Goal: Information Seeking & Learning: Learn about a topic

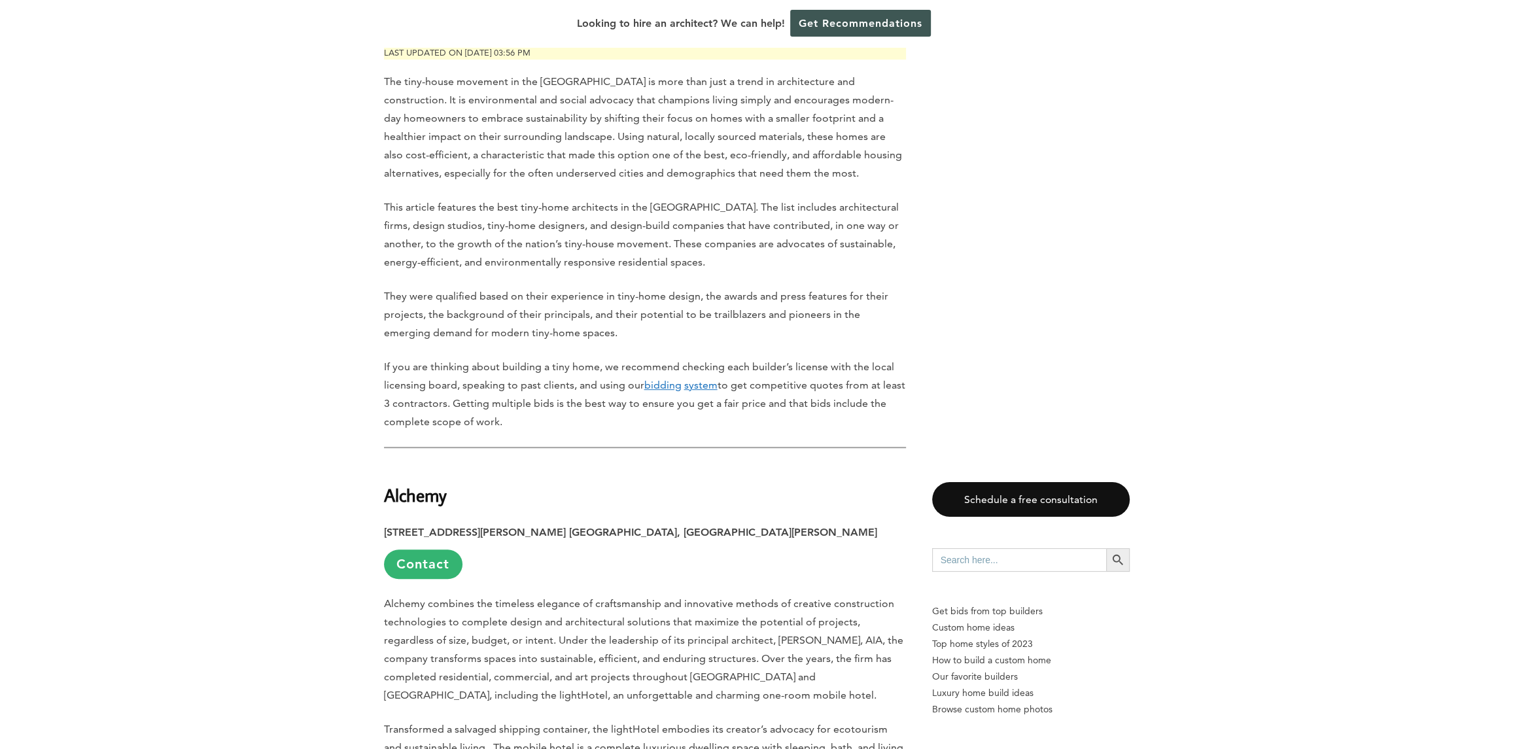
scroll to position [915, 0]
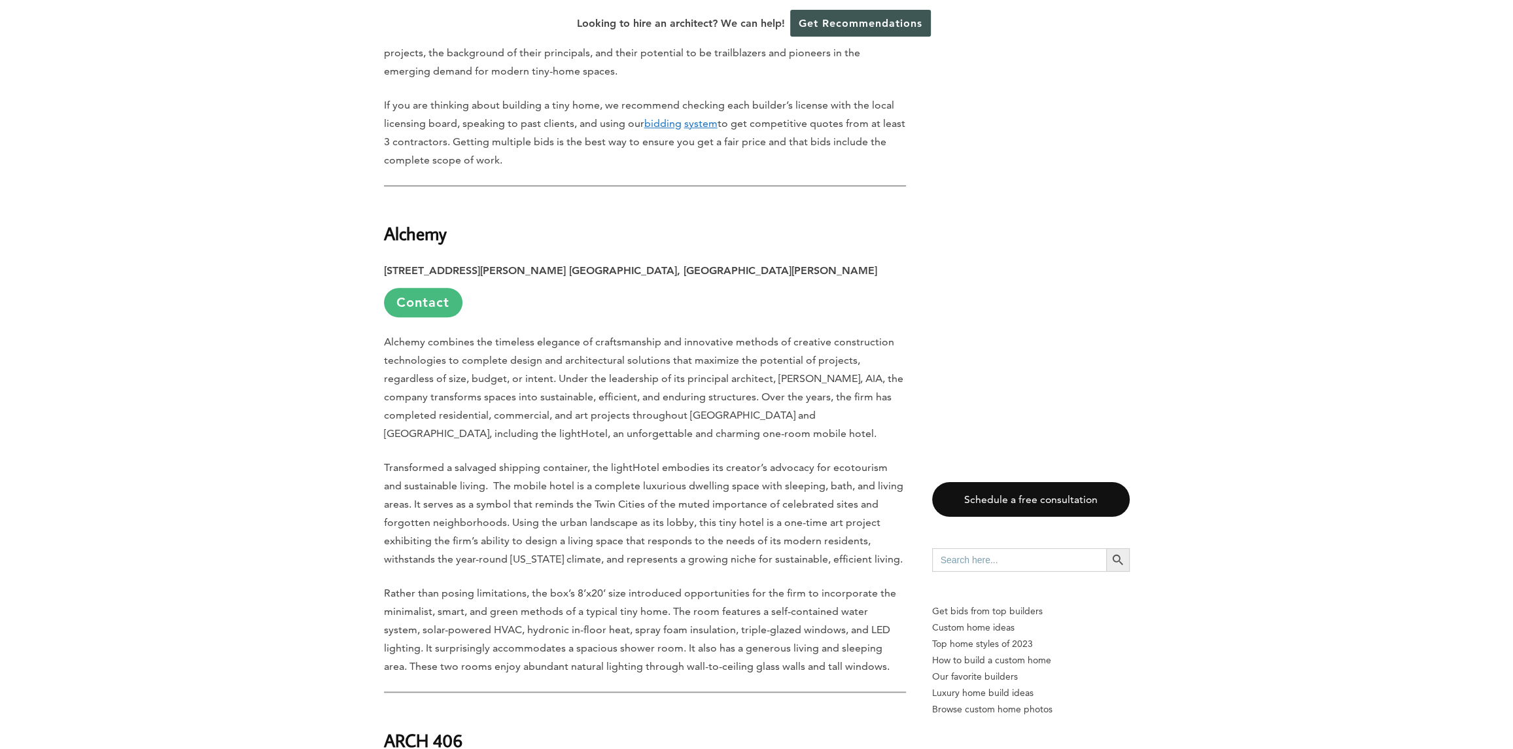
click at [410, 310] on link "Contact" at bounding box center [423, 302] width 78 height 29
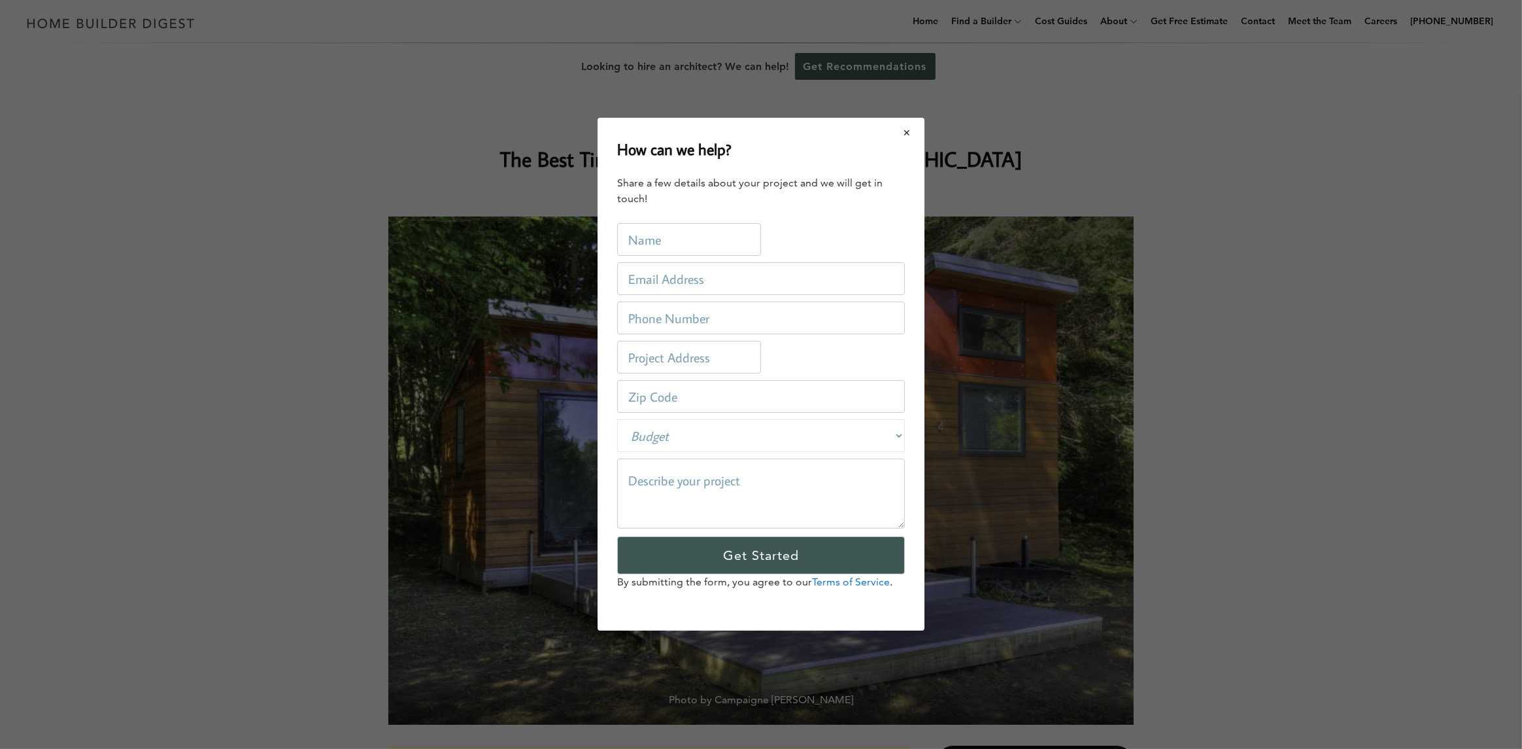
click at [908, 140] on button "Close modal" at bounding box center [907, 132] width 35 height 27
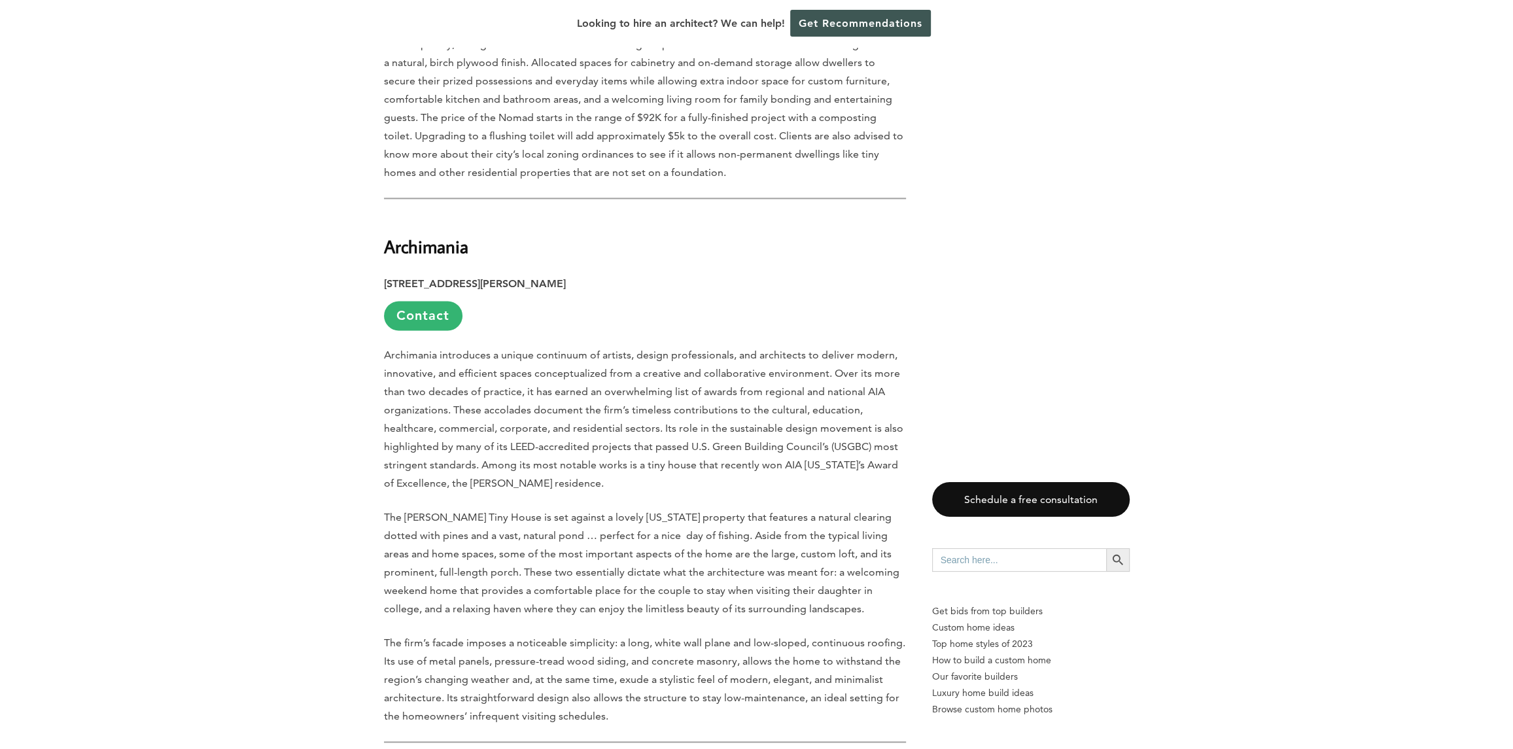
scroll to position [1897, 0]
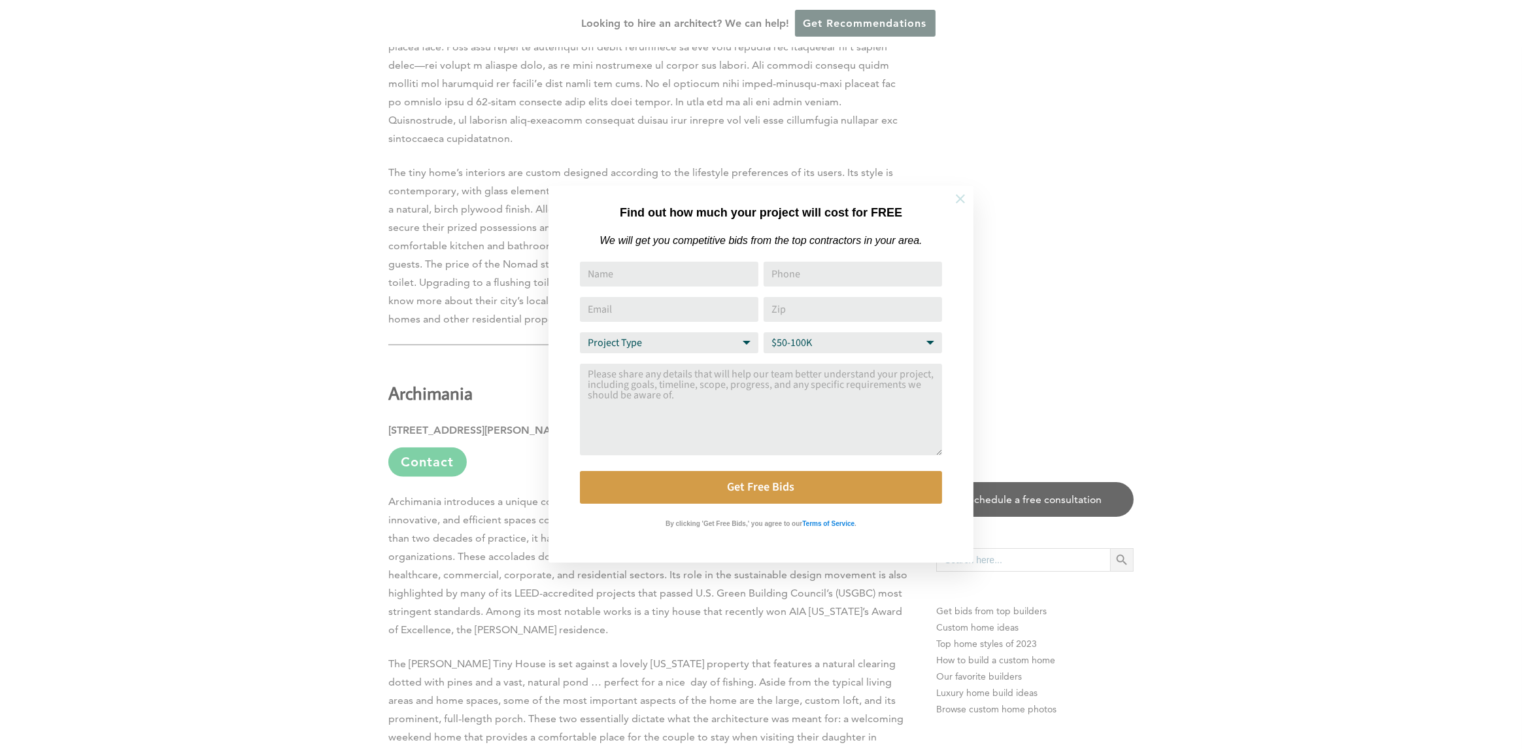
click at [963, 205] on button at bounding box center [961, 199] width 46 height 46
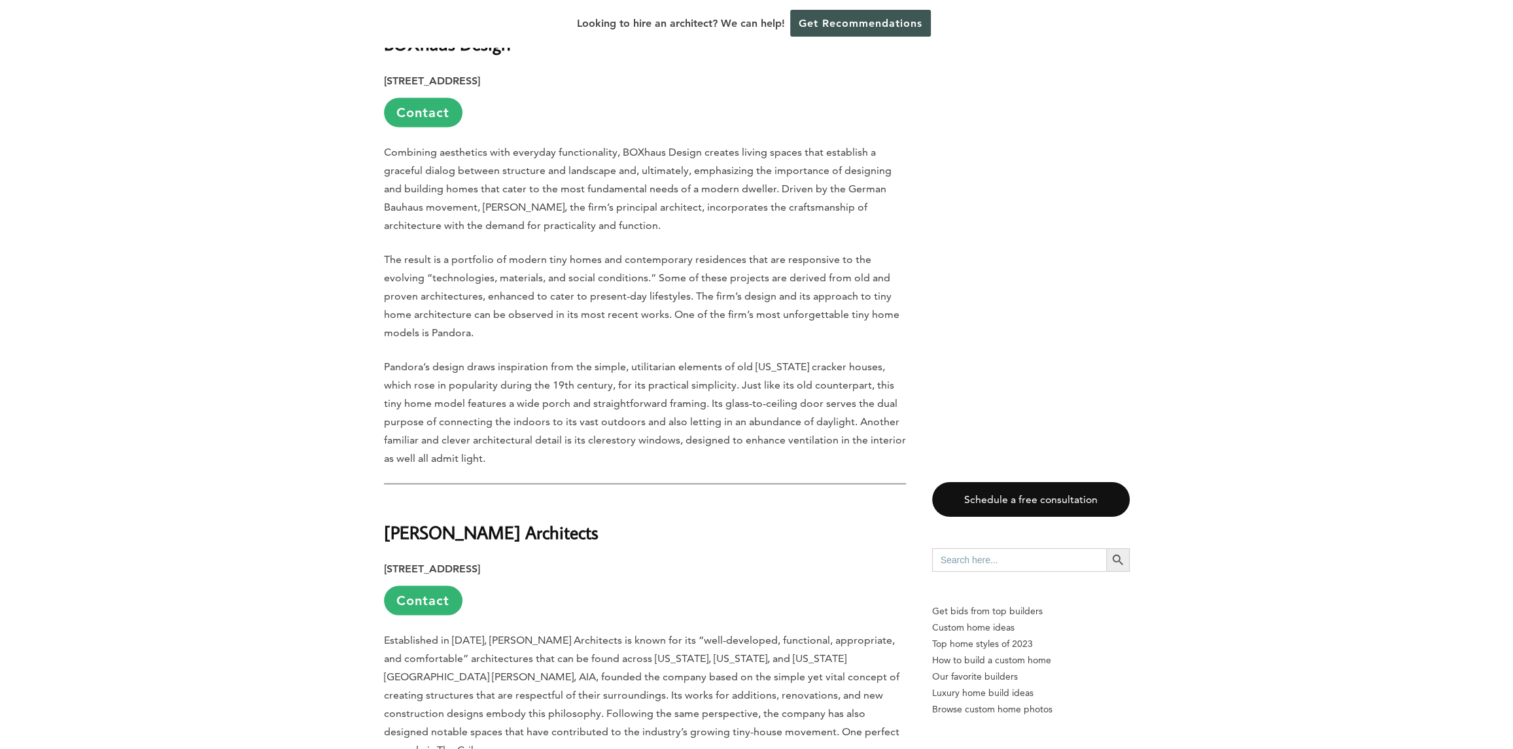
scroll to position [2812, 0]
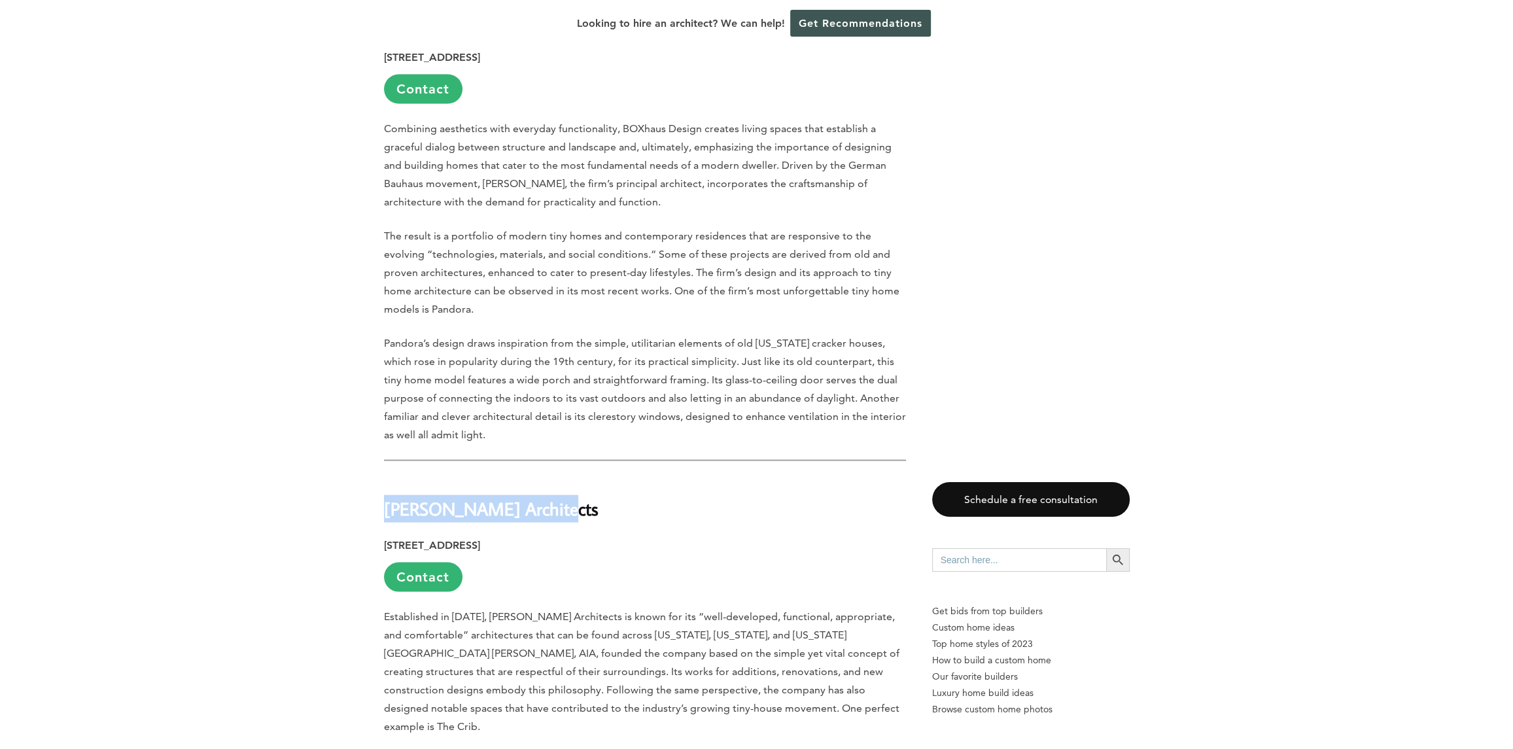
drag, startPoint x: 545, startPoint y: 491, endPoint x: 385, endPoint y: 495, distance: 159.6
click at [385, 495] on h2 "[PERSON_NAME] Architects" at bounding box center [645, 499] width 522 height 45
copy strong "[PERSON_NAME] Architects"
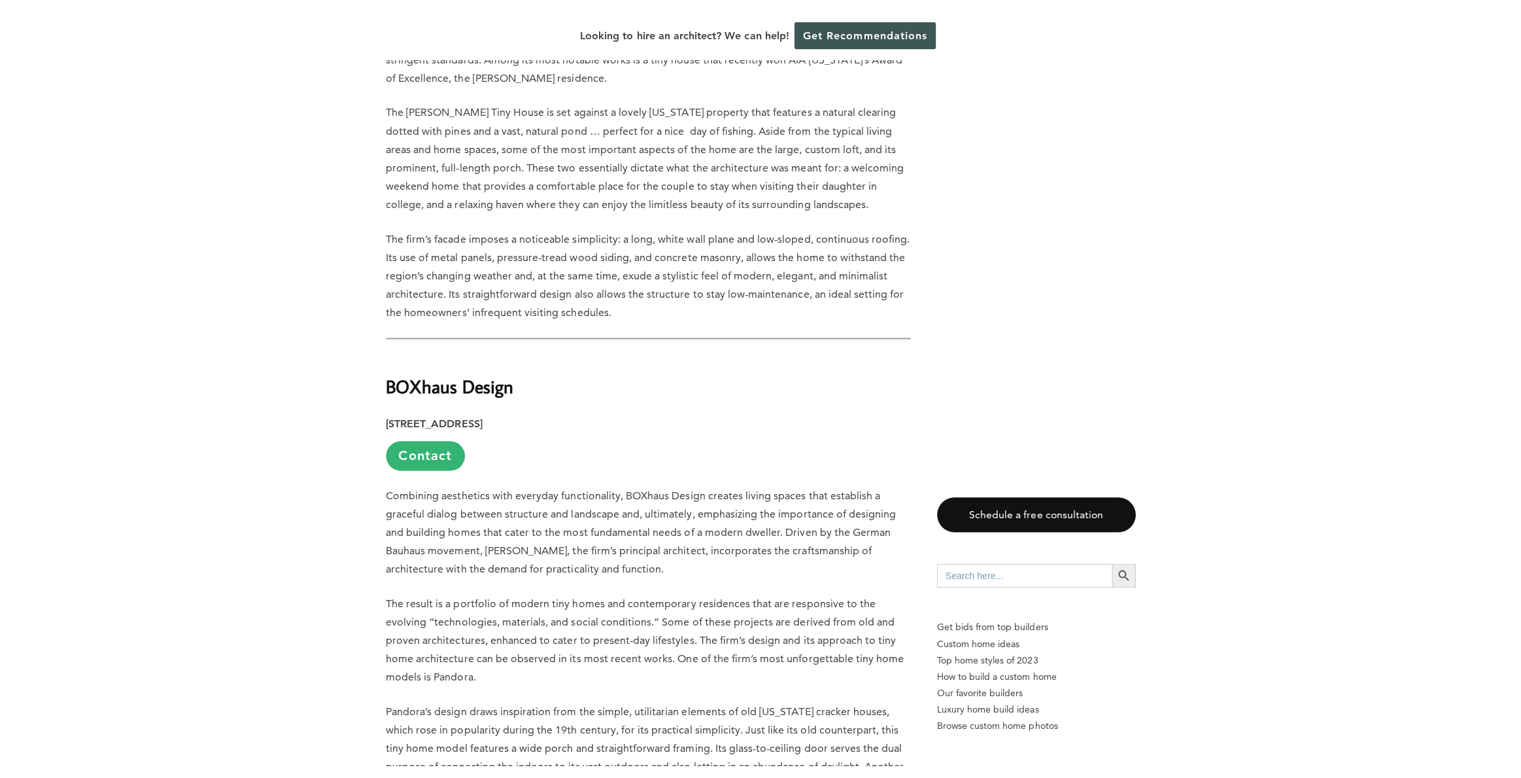
scroll to position [2354, 0]
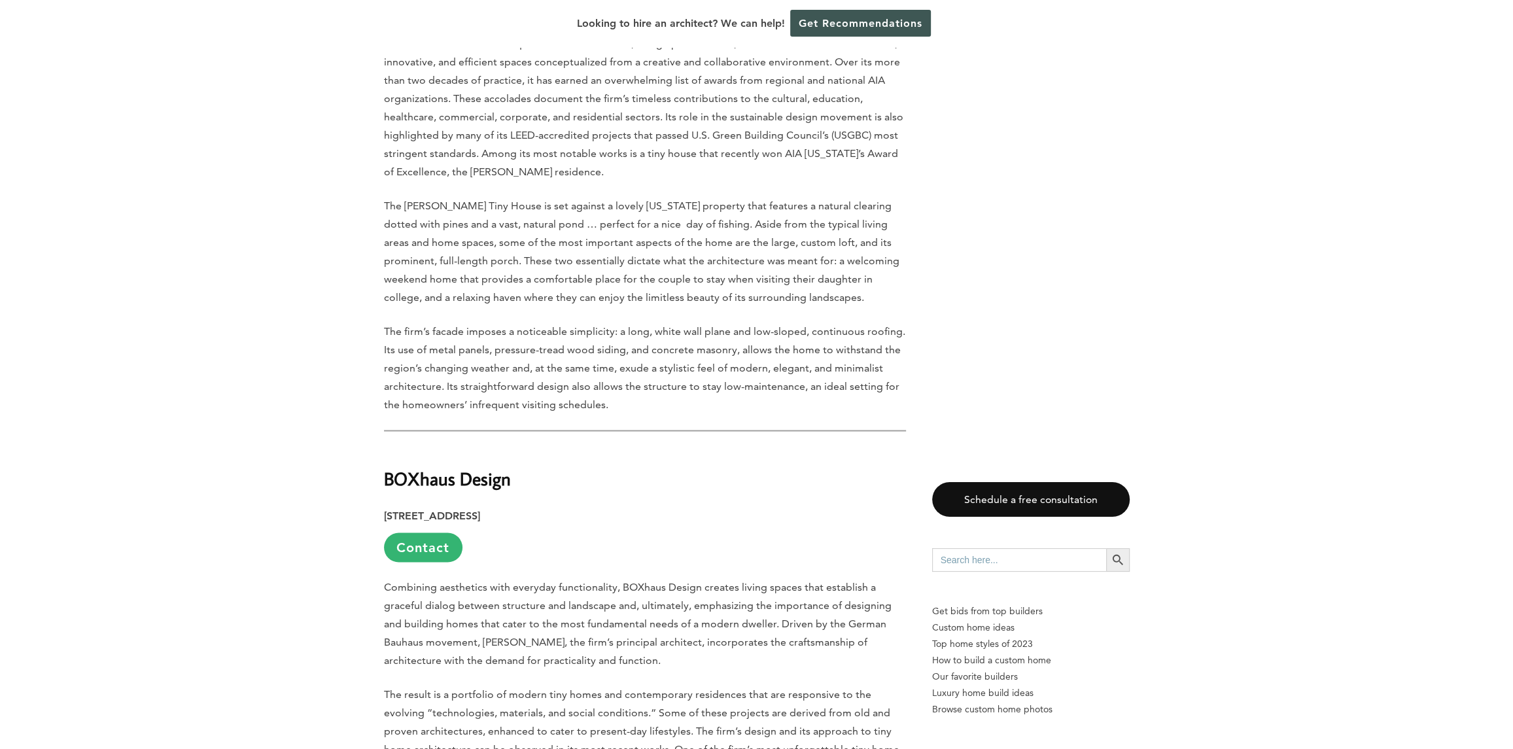
click at [511, 463] on h2 "BOXhaus Design" at bounding box center [645, 469] width 522 height 45
drag, startPoint x: 510, startPoint y: 457, endPoint x: 384, endPoint y: 456, distance: 126.2
click at [384, 457] on h2 "BOXhaus Design" at bounding box center [645, 469] width 522 height 45
copy strong "BOXhaus Design"
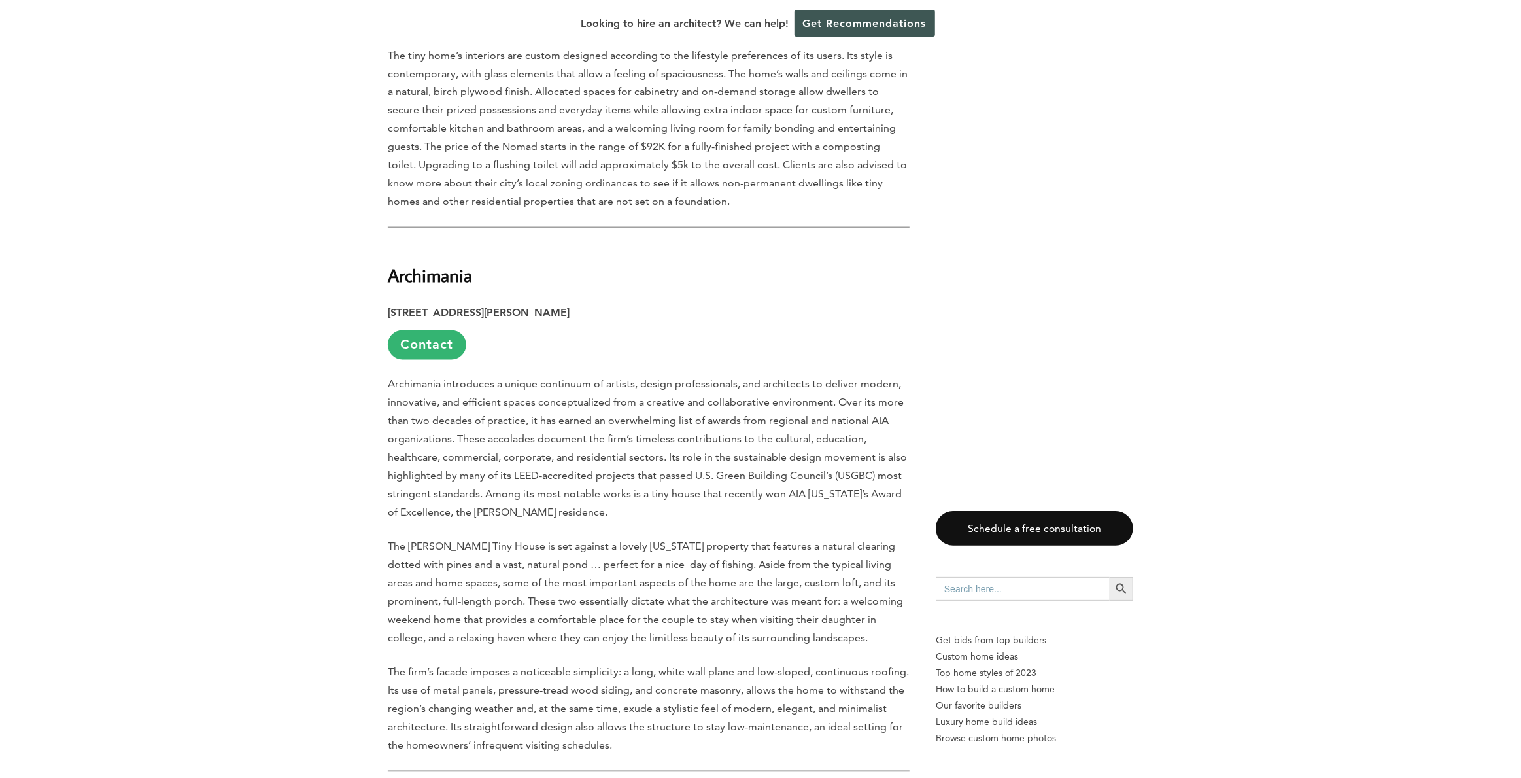
scroll to position [1897, 0]
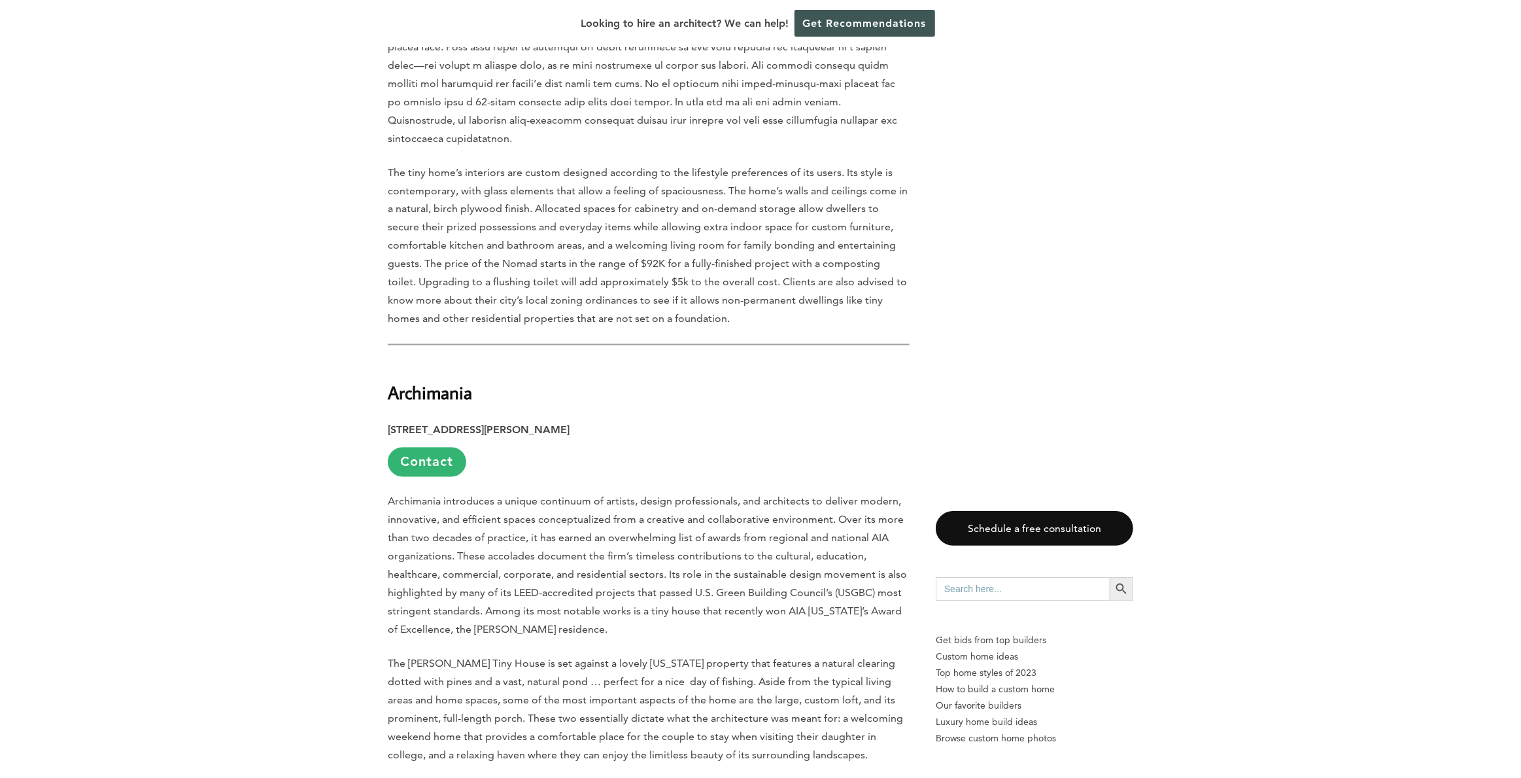
click at [484, 379] on h2 "Archimania" at bounding box center [649, 383] width 522 height 45
drag, startPoint x: 479, startPoint y: 378, endPoint x: 414, endPoint y: 374, distance: 64.9
copy strong "Archimania"
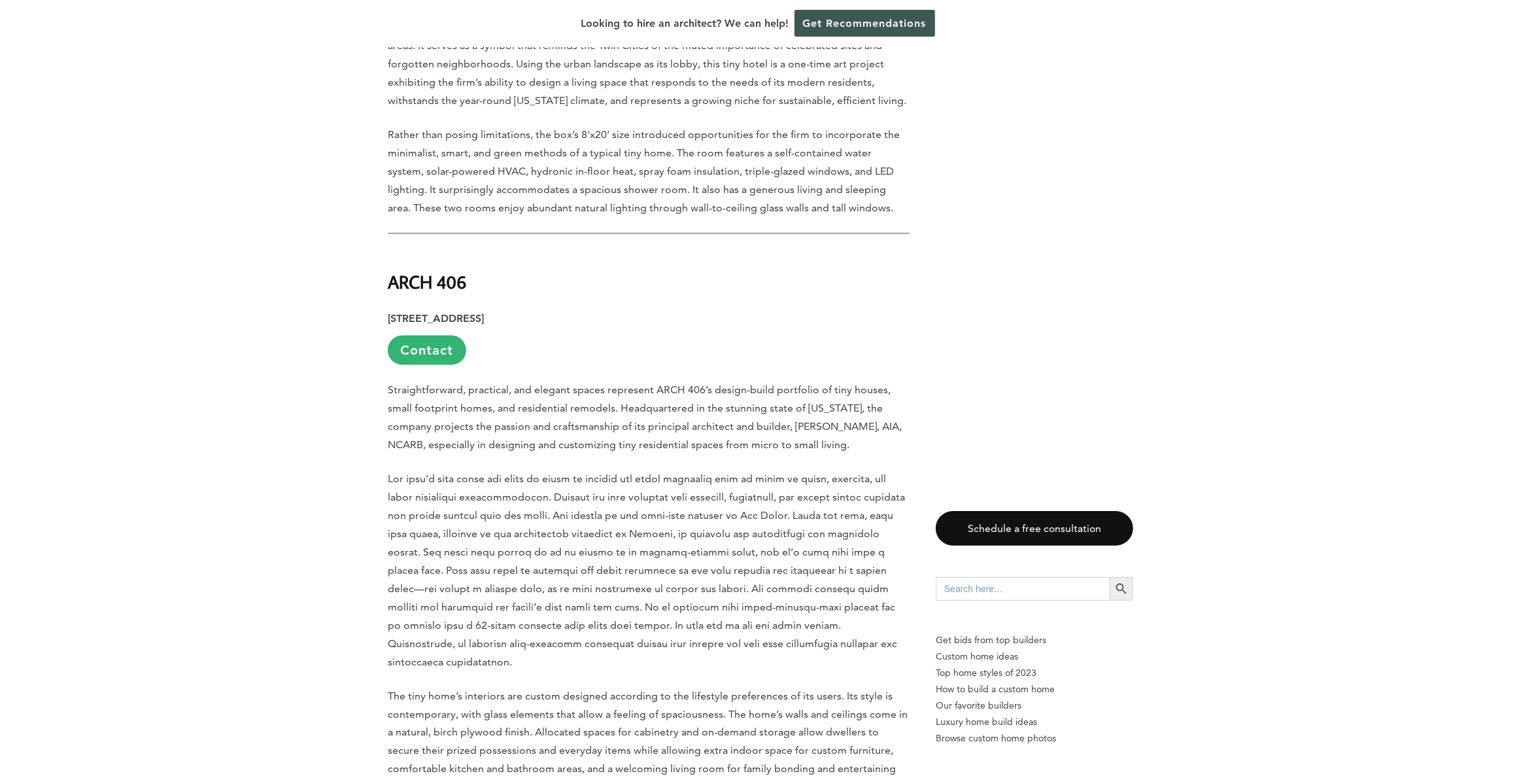
scroll to position [1373, 0]
click at [466, 281] on strong "ARCH 406" at bounding box center [427, 281] width 78 height 23
drag, startPoint x: 467, startPoint y: 281, endPoint x: 384, endPoint y: 281, distance: 83.1
copy strong "ARCH 406"
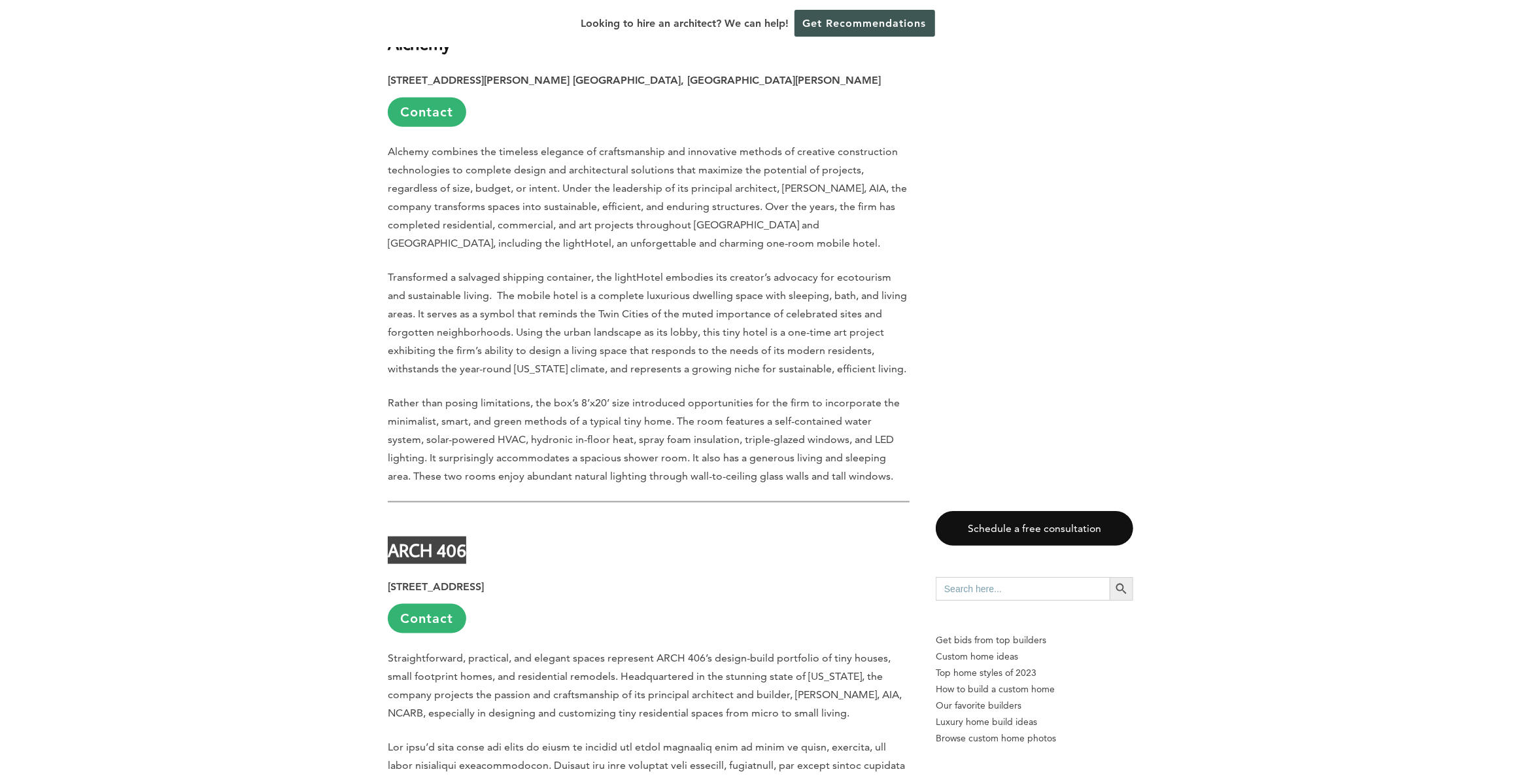
scroll to position [916, 0]
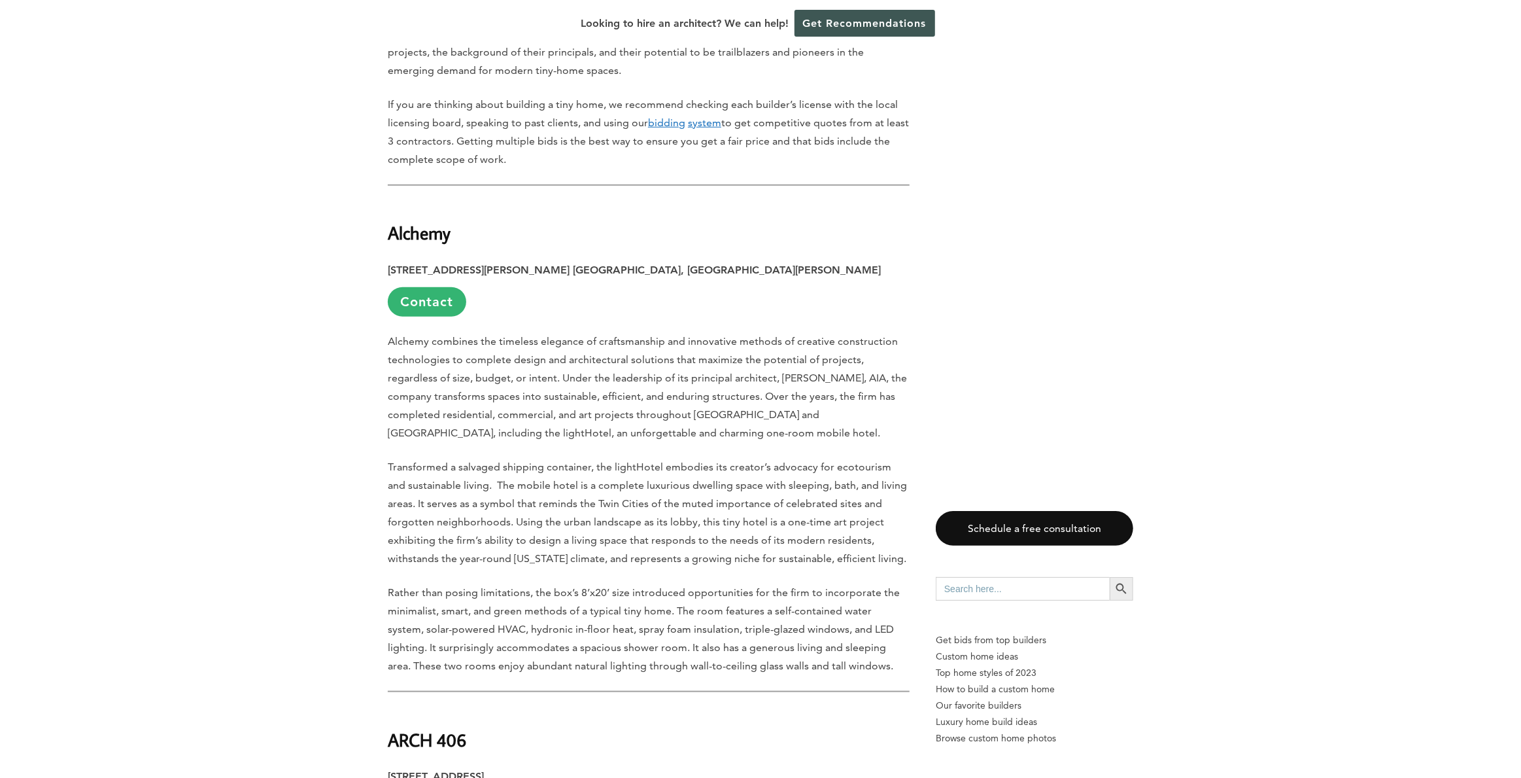
click at [458, 239] on h2 "Alchemy" at bounding box center [649, 223] width 522 height 45
drag, startPoint x: 455, startPoint y: 235, endPoint x: 392, endPoint y: 244, distance: 63.4
click at [392, 244] on h2 "Alchemy" at bounding box center [649, 223] width 522 height 45
copy strong "Alchemy"
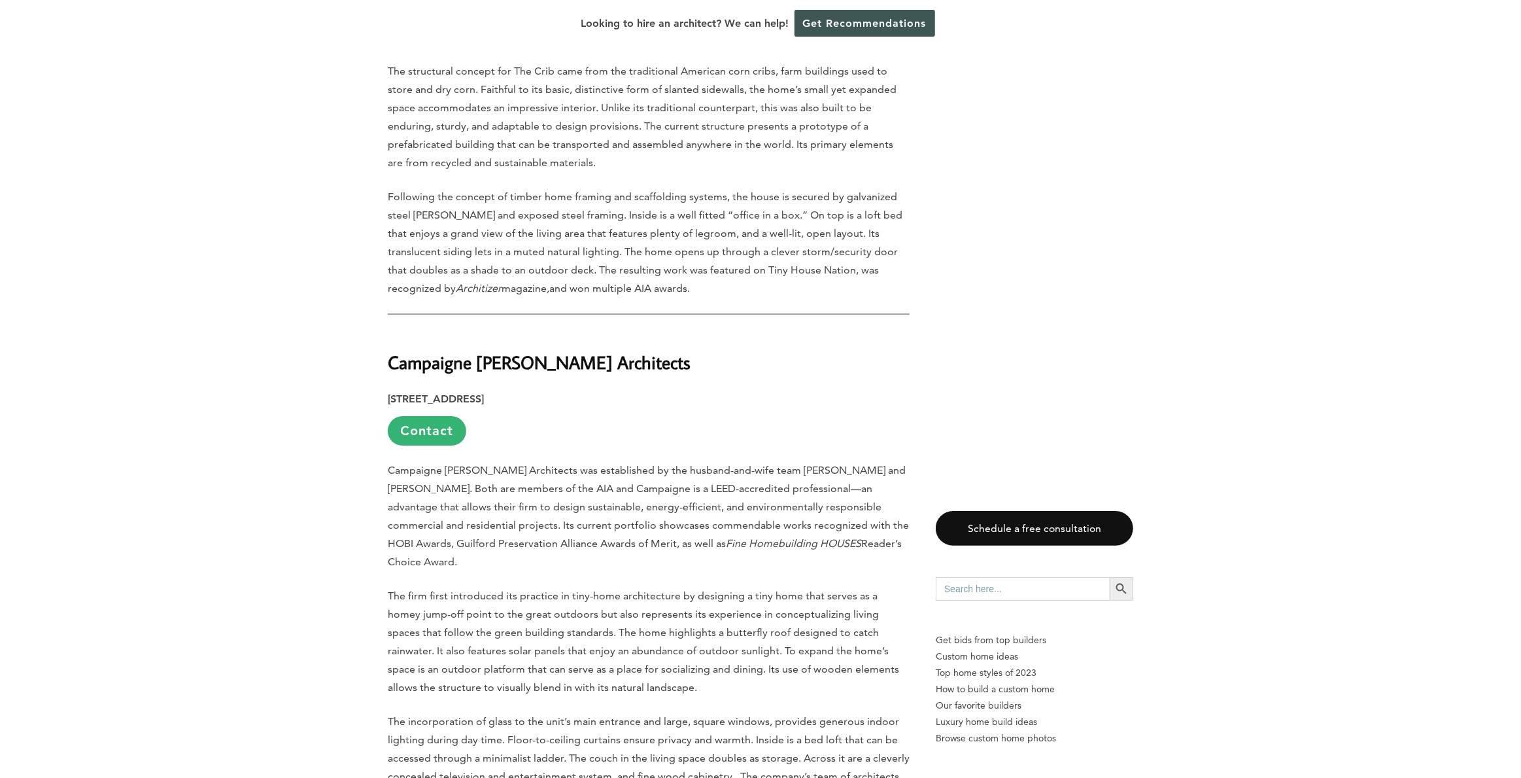
scroll to position [3662, 0]
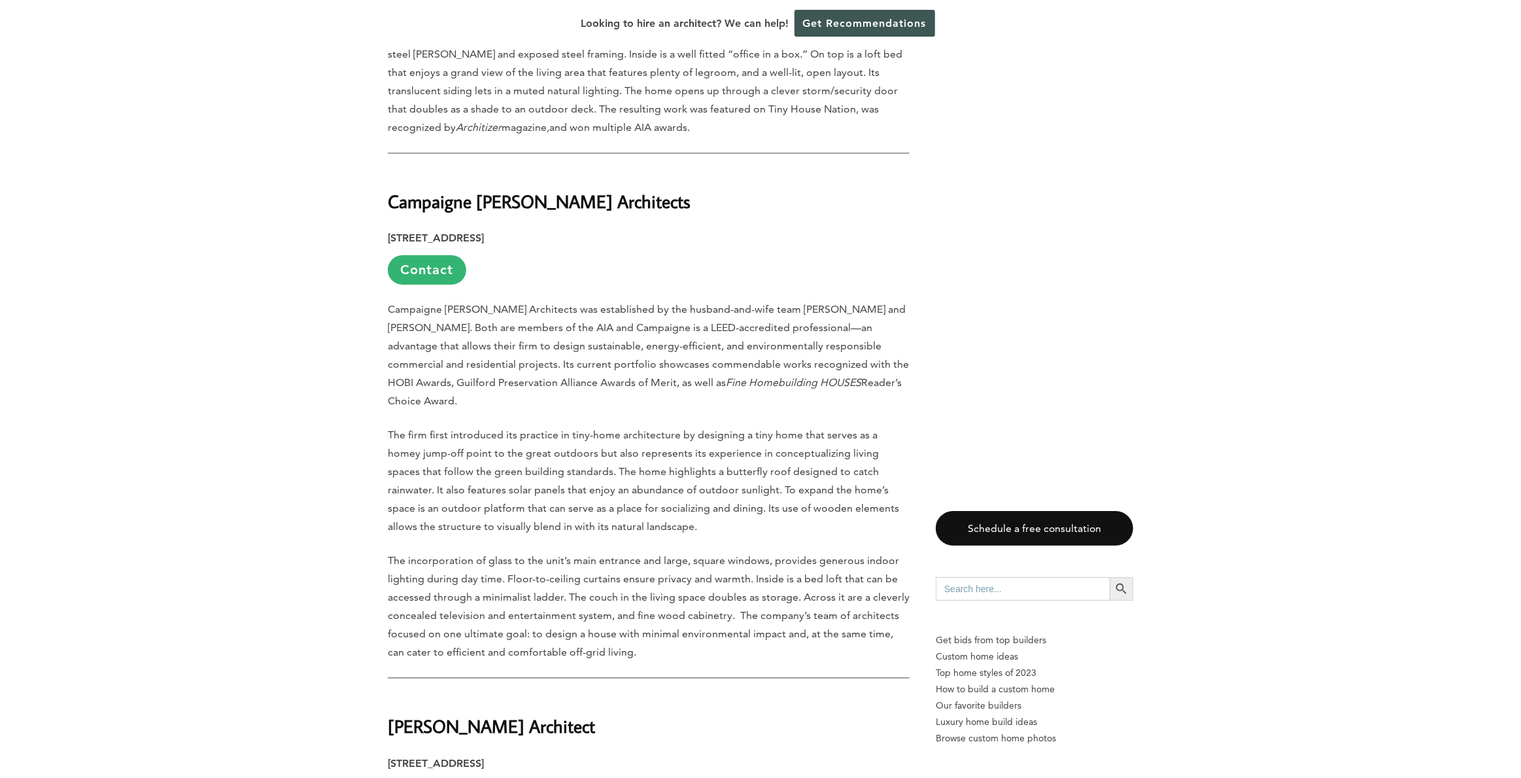
click at [602, 190] on strong "Campaigne [PERSON_NAME] Architects" at bounding box center [539, 201] width 303 height 23
drag, startPoint x: 610, startPoint y: 163, endPoint x: 392, endPoint y: 171, distance: 217.3
click at [392, 190] on strong "Campaigne [PERSON_NAME] Architects" at bounding box center [539, 201] width 303 height 23
copy strong "Campaigne [PERSON_NAME] Architects"
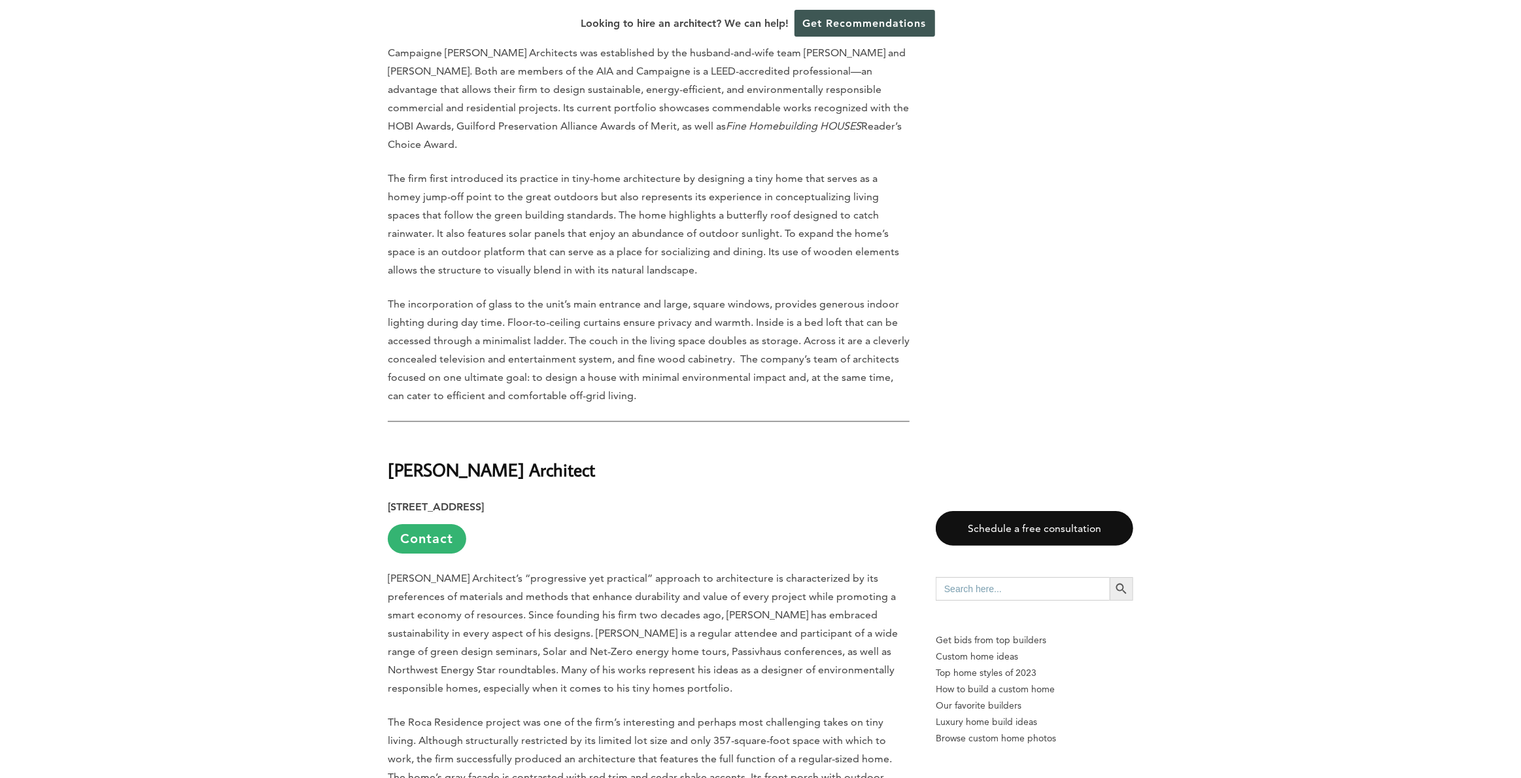
scroll to position [3924, 0]
click at [578, 432] on h2 "[PERSON_NAME] Architect" at bounding box center [649, 454] width 522 height 45
drag, startPoint x: 577, startPoint y: 425, endPoint x: 399, endPoint y: 425, distance: 178.5
click at [392, 432] on h2 "[PERSON_NAME] Architect" at bounding box center [649, 454] width 522 height 45
copy strong "[PERSON_NAME] Architect"
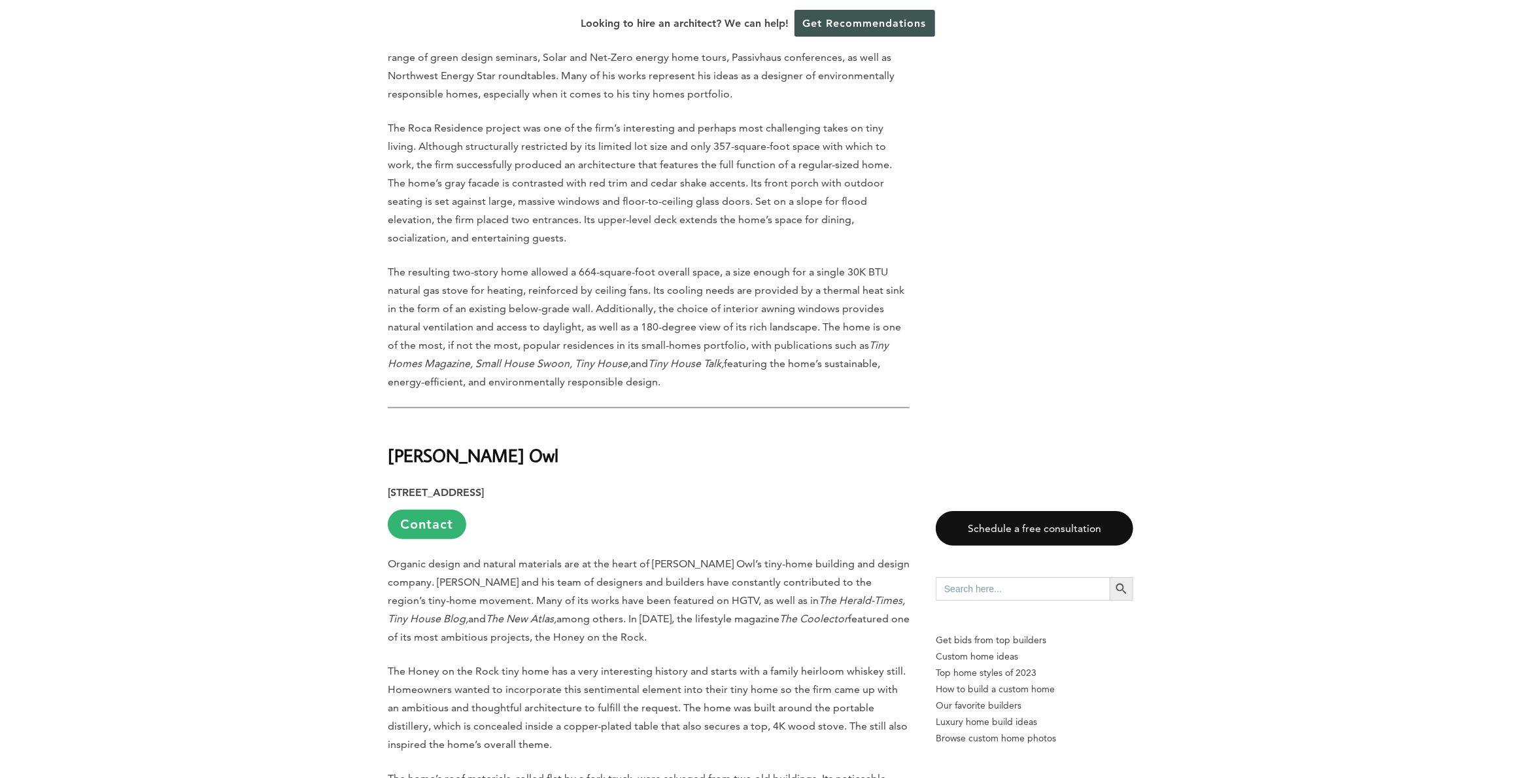
scroll to position [4578, 0]
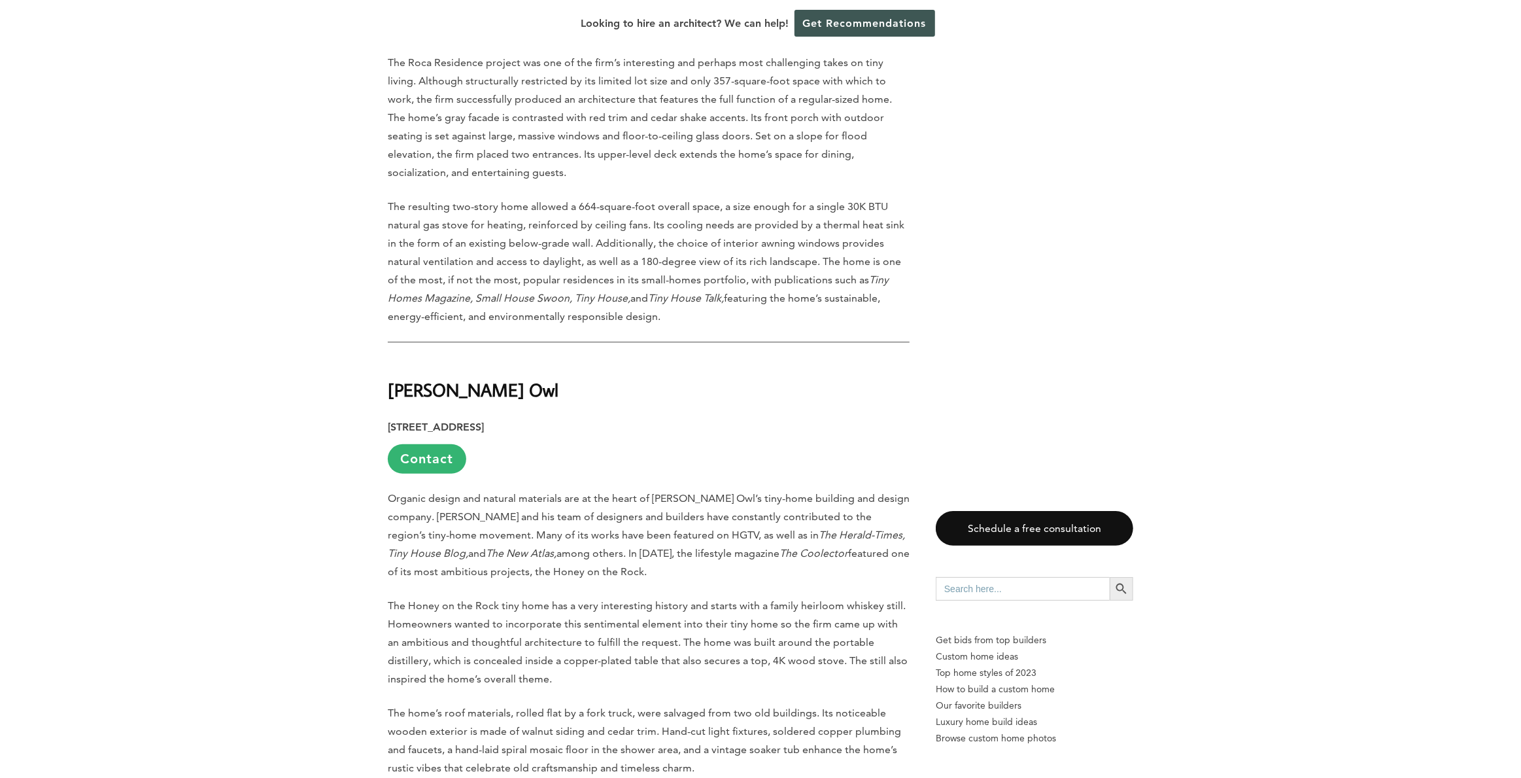
click at [509, 358] on h2 "[PERSON_NAME] Owl" at bounding box center [649, 380] width 522 height 45
drag, startPoint x: 503, startPoint y: 345, endPoint x: 388, endPoint y: 348, distance: 114.5
click at [388, 358] on h2 "[PERSON_NAME] Owl" at bounding box center [649, 380] width 522 height 45
copy strong "[PERSON_NAME] Owl"
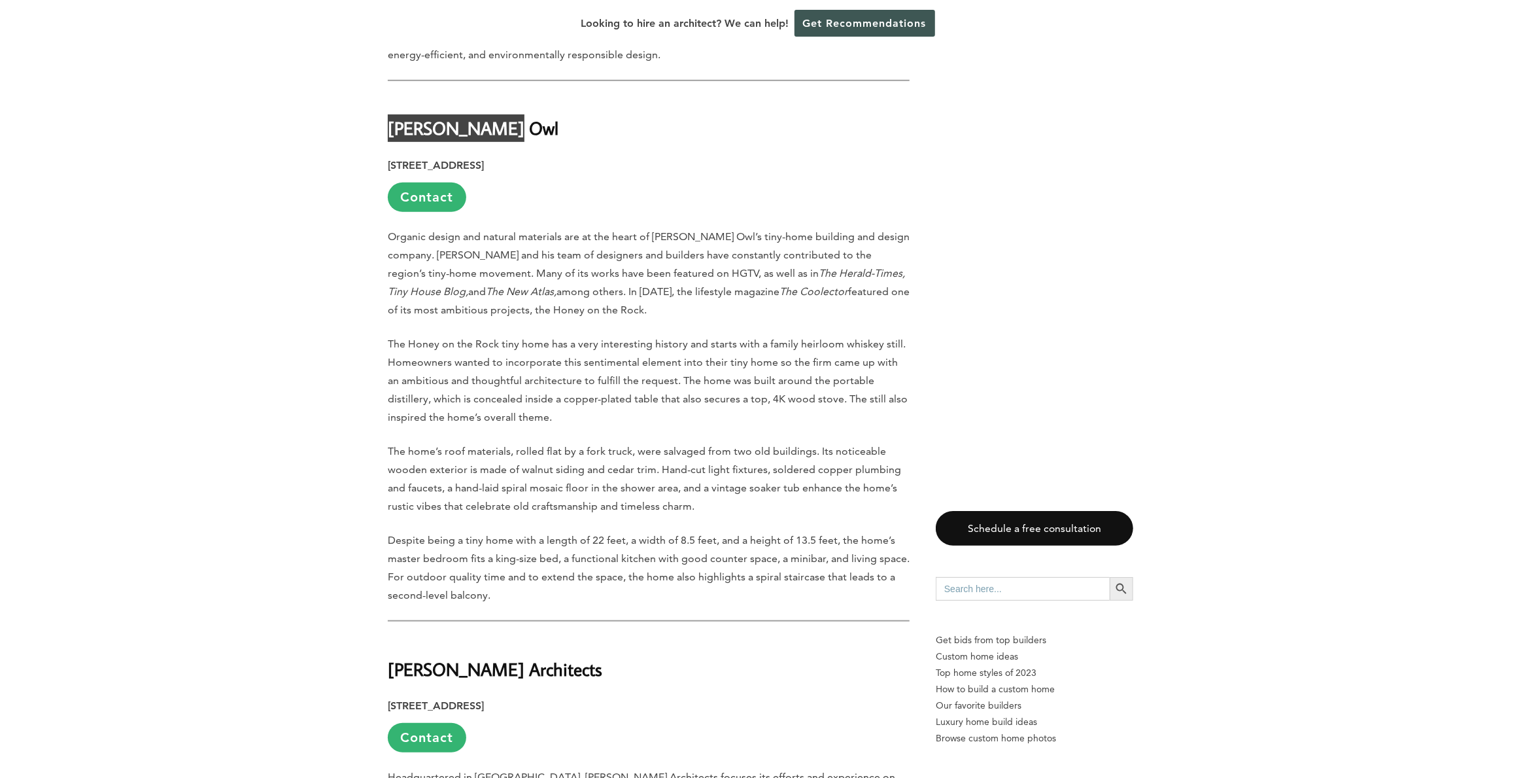
scroll to position [5101, 0]
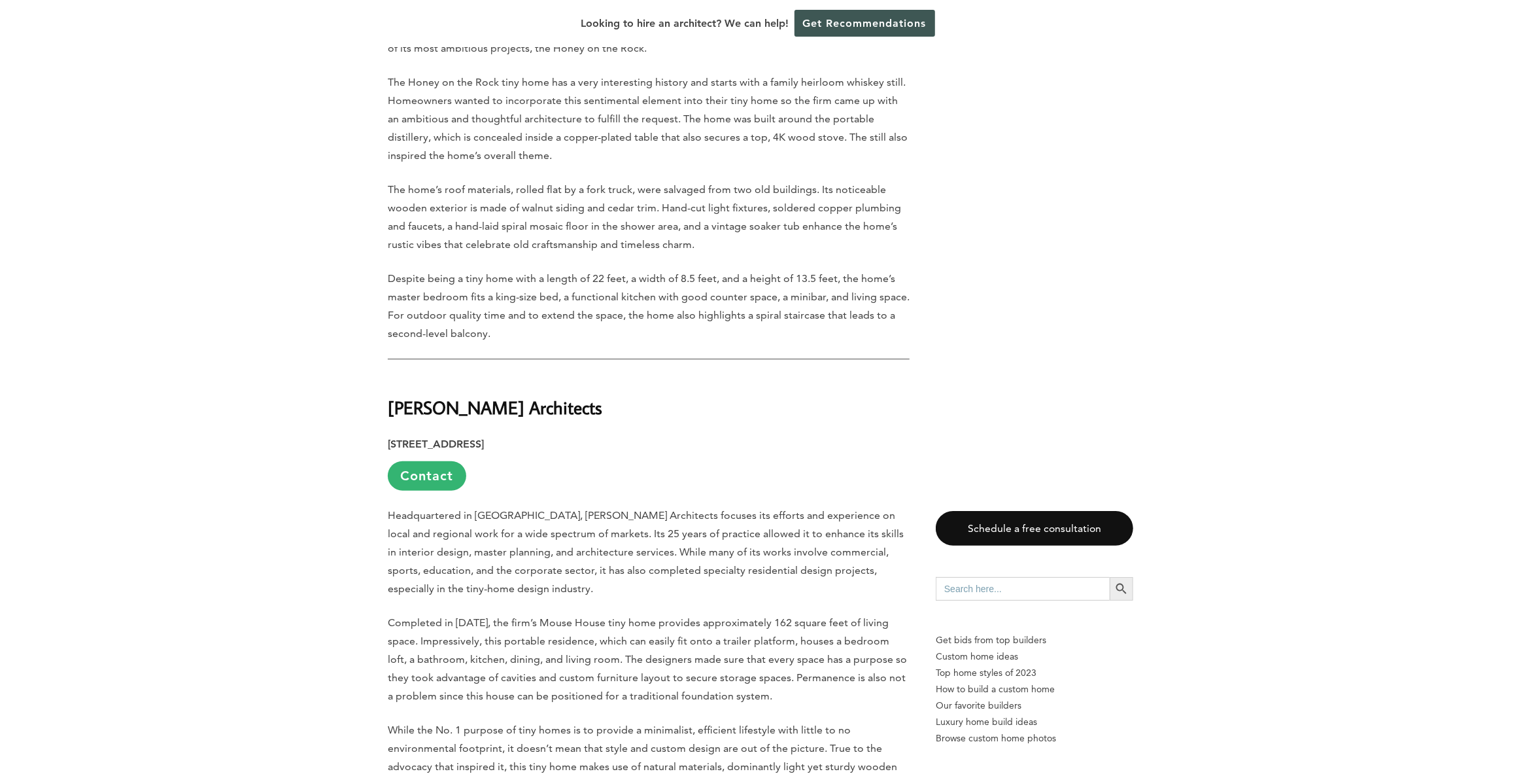
click at [509, 375] on h2 "[PERSON_NAME] Architects" at bounding box center [649, 397] width 522 height 45
click at [492, 396] on strong "[PERSON_NAME] Architects" at bounding box center [495, 407] width 215 height 23
drag, startPoint x: 500, startPoint y: 366, endPoint x: 402, endPoint y: 362, distance: 98.2
copy strong "[PERSON_NAME] Architects"
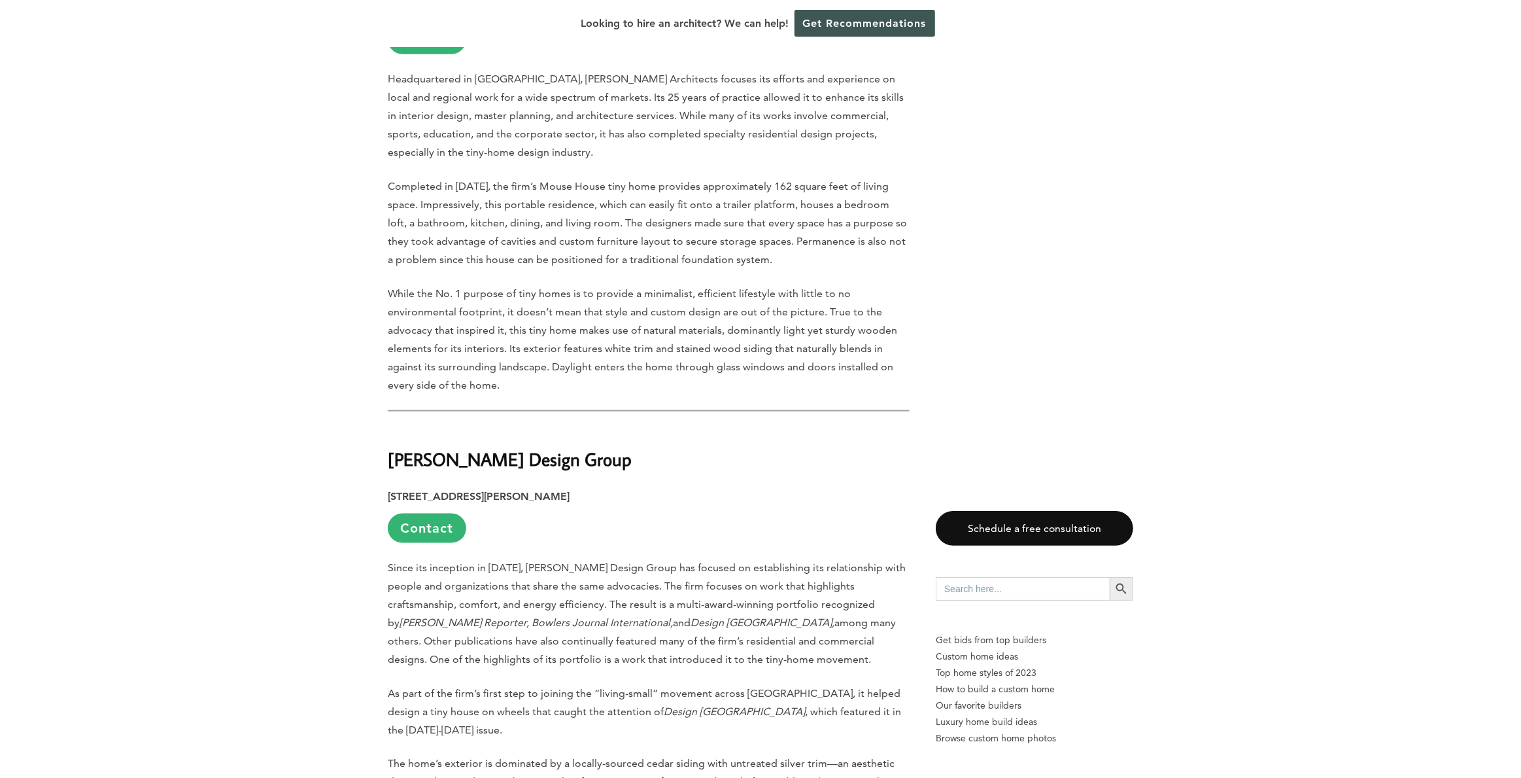
scroll to position [5690, 0]
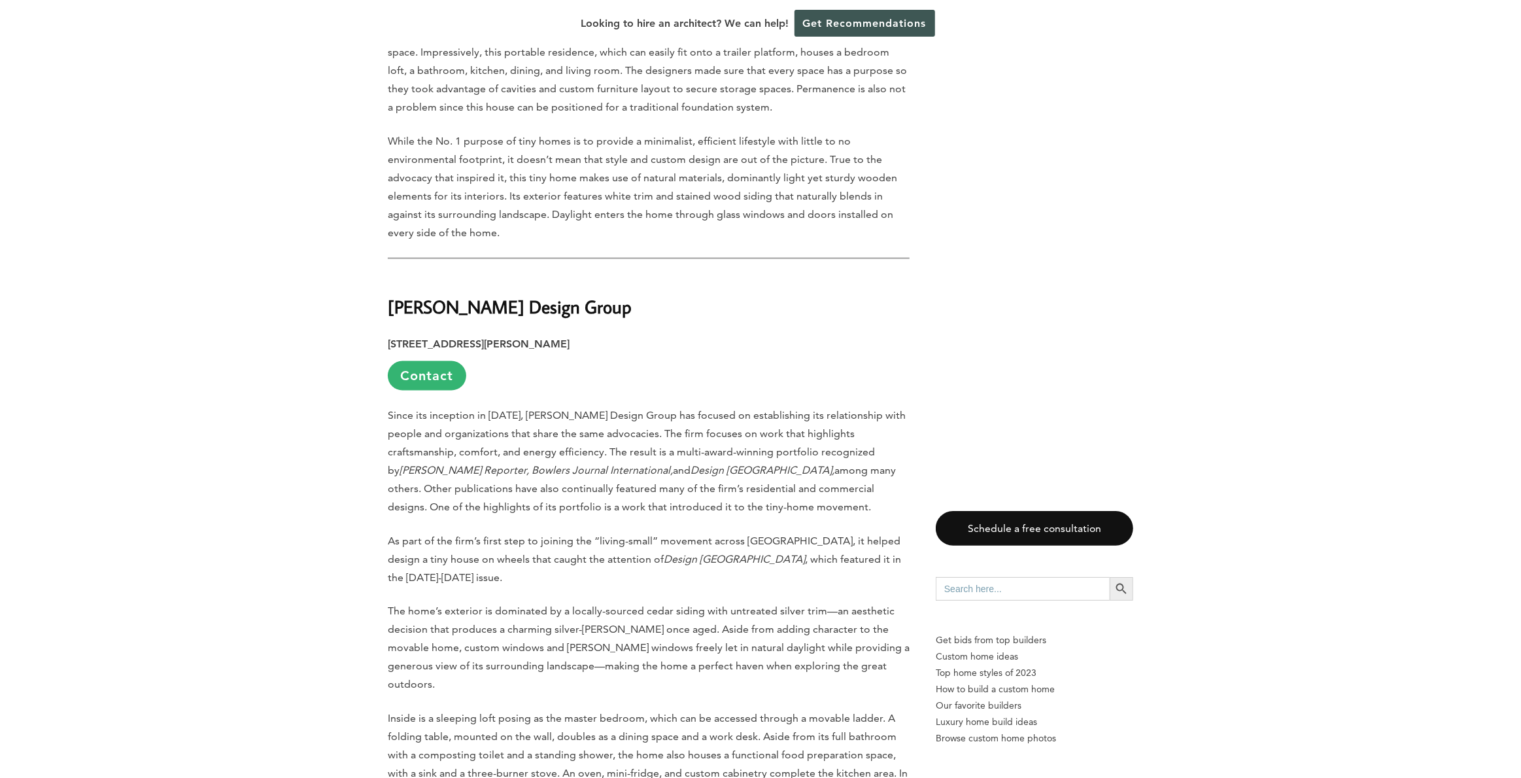
click at [577, 275] on h2 "[PERSON_NAME] Design Group" at bounding box center [649, 297] width 522 height 45
drag, startPoint x: 570, startPoint y: 265, endPoint x: 384, endPoint y: 267, distance: 185.7
copy strong "[PERSON_NAME] Design Group"
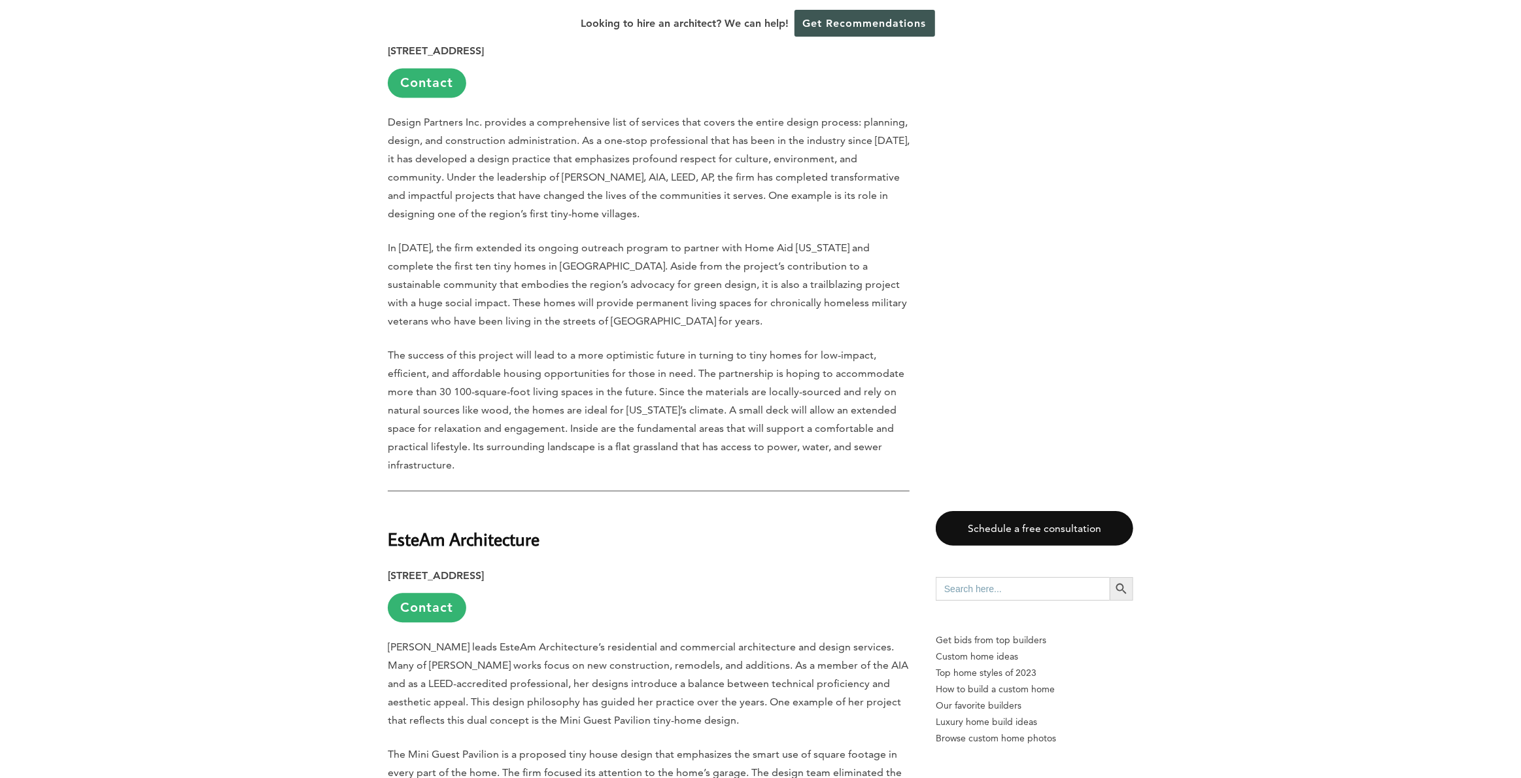
scroll to position [6736, 0]
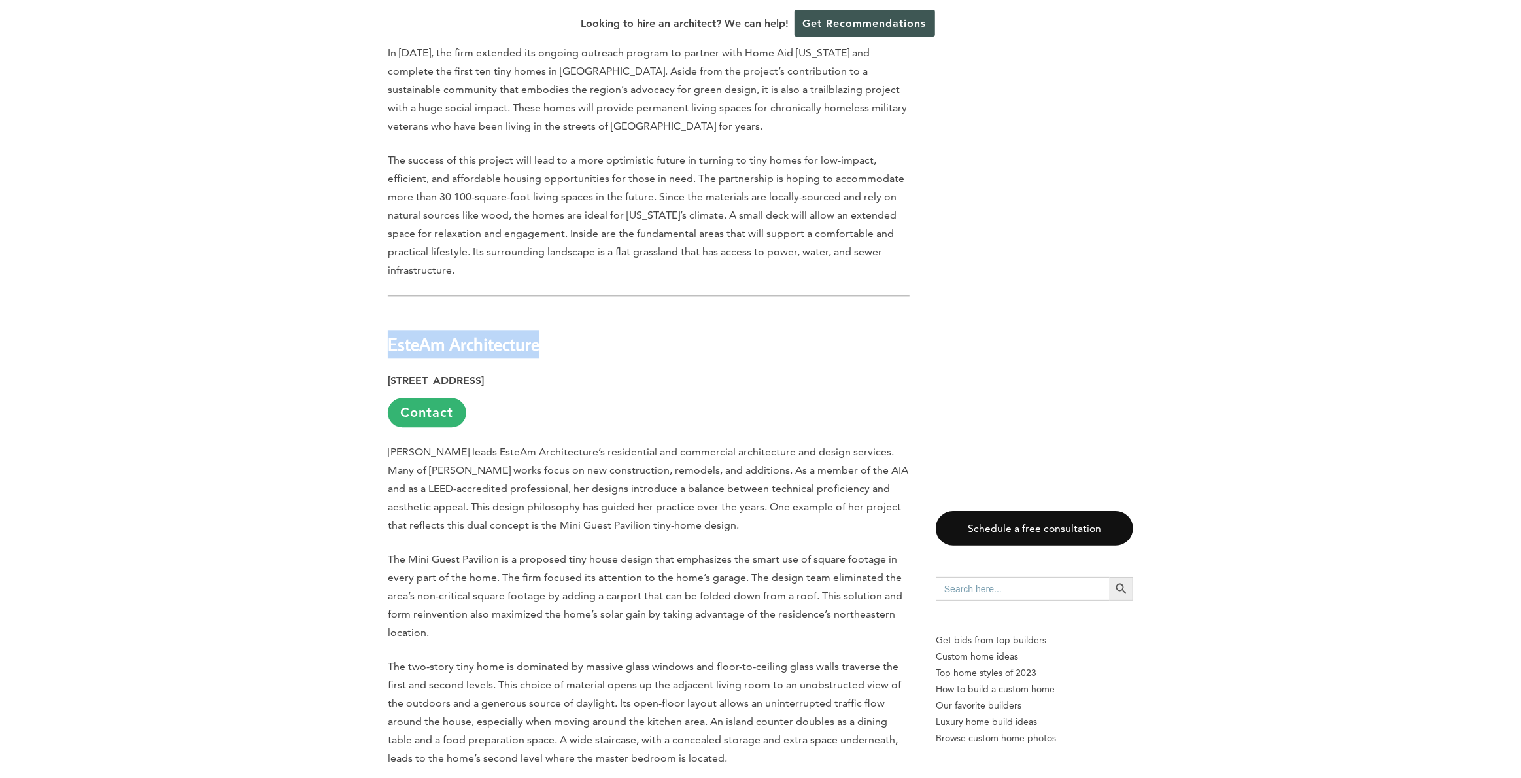
drag, startPoint x: 541, startPoint y: 267, endPoint x: 390, endPoint y: 276, distance: 151.3
click at [390, 312] on h2 "EsteAm Architecture" at bounding box center [649, 334] width 522 height 45
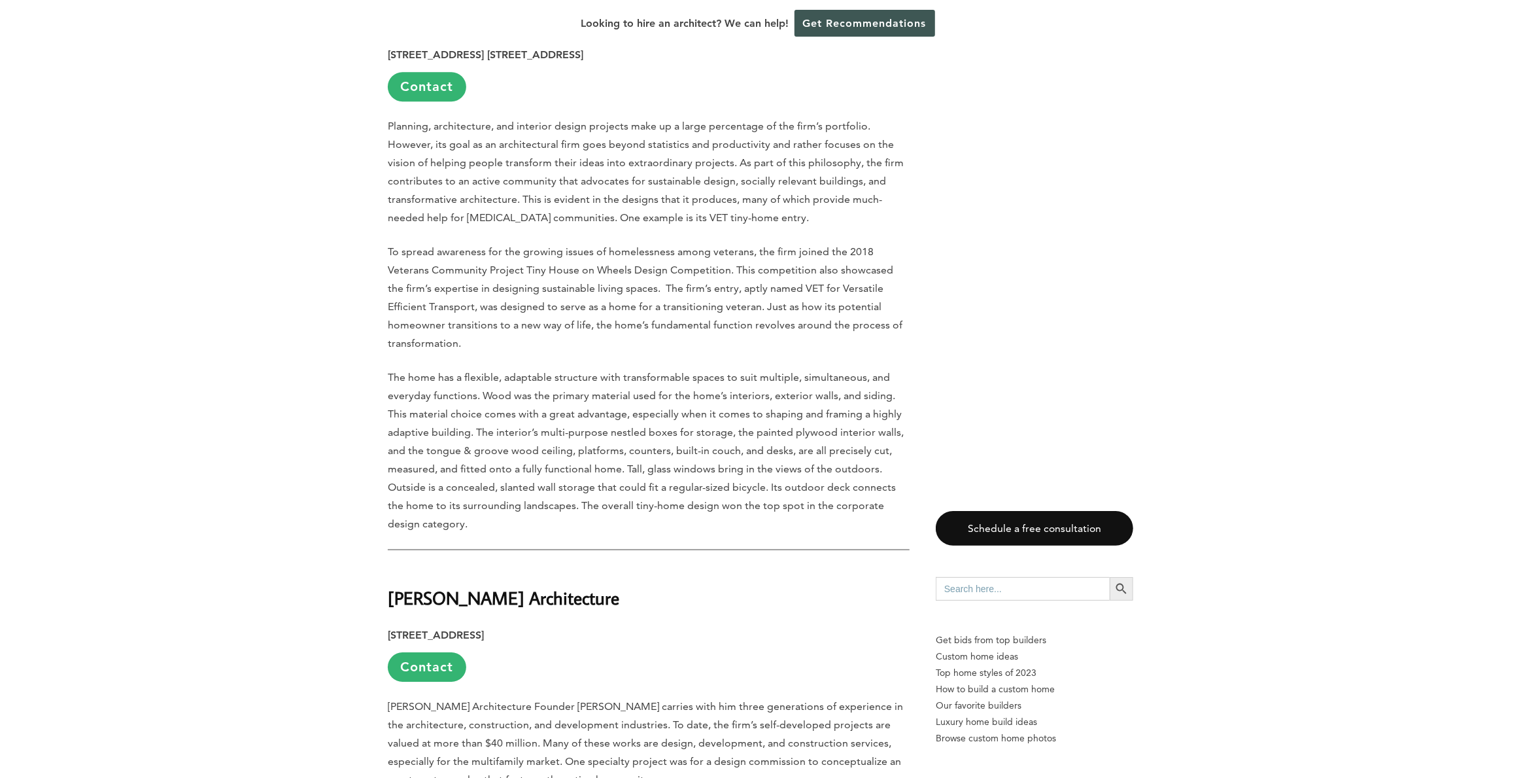
scroll to position [7586, 0]
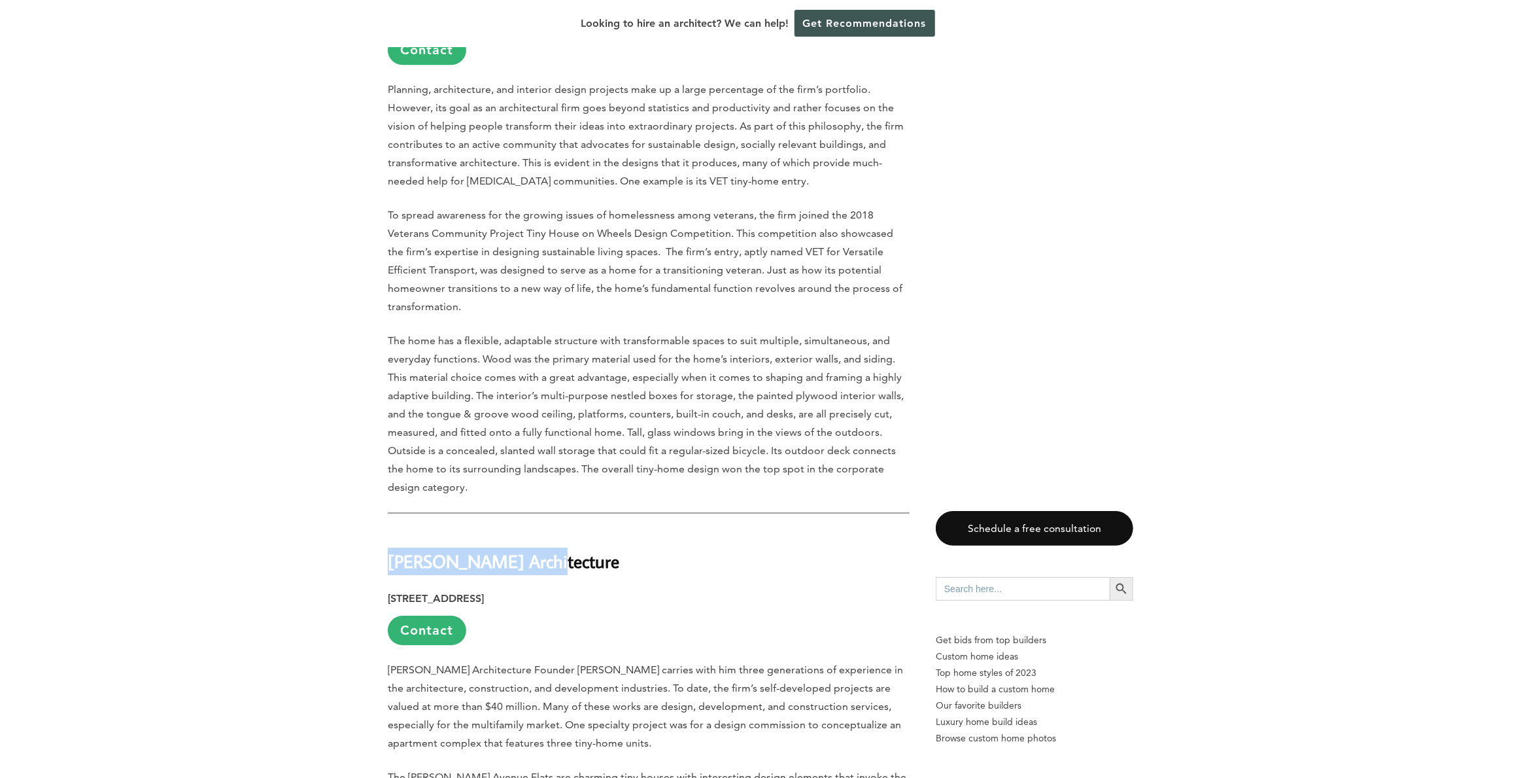
drag, startPoint x: 536, startPoint y: 484, endPoint x: 388, endPoint y: 484, distance: 147.8
click at [388, 529] on h2 "[PERSON_NAME] Architecture" at bounding box center [649, 551] width 522 height 45
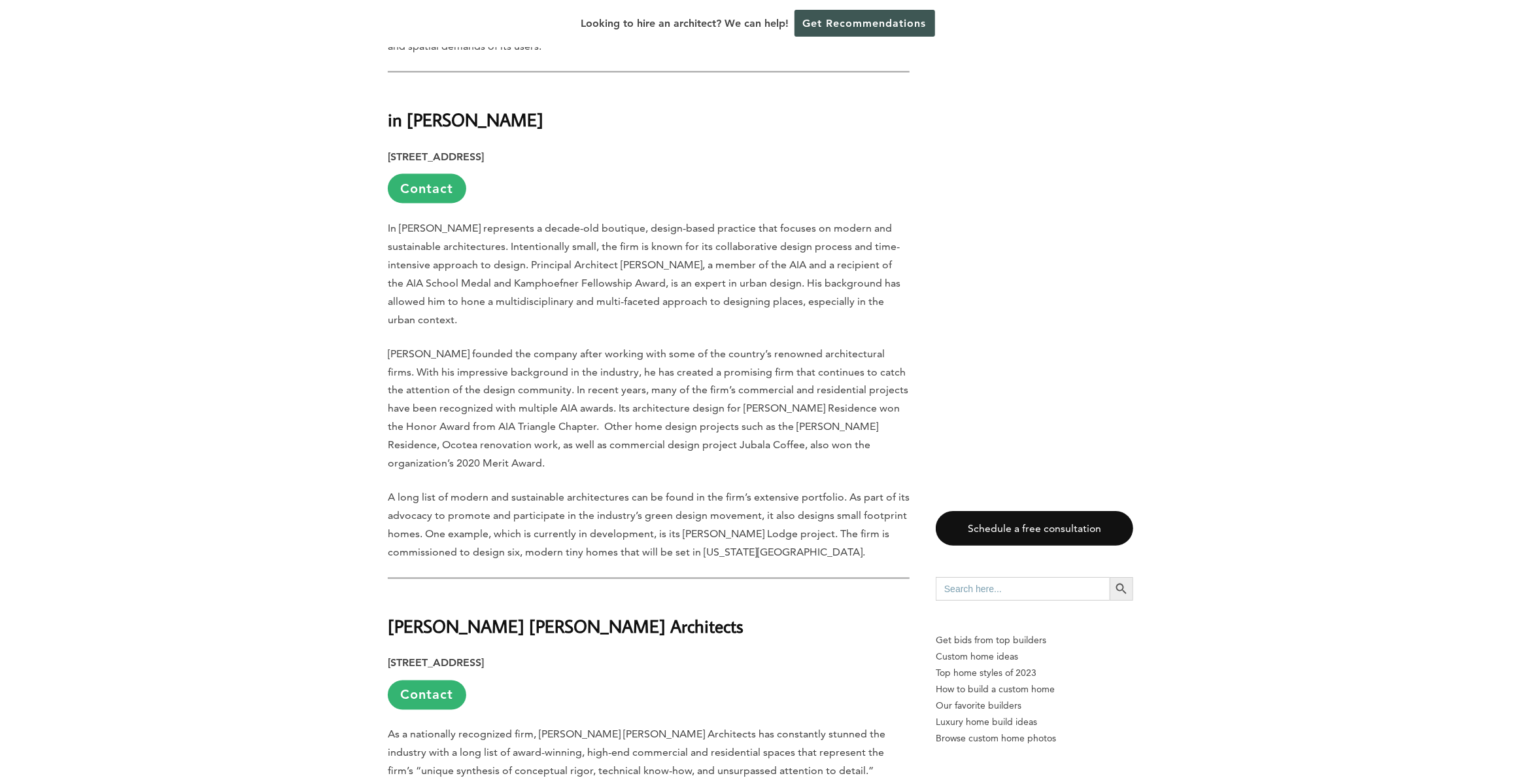
scroll to position [9875, 0]
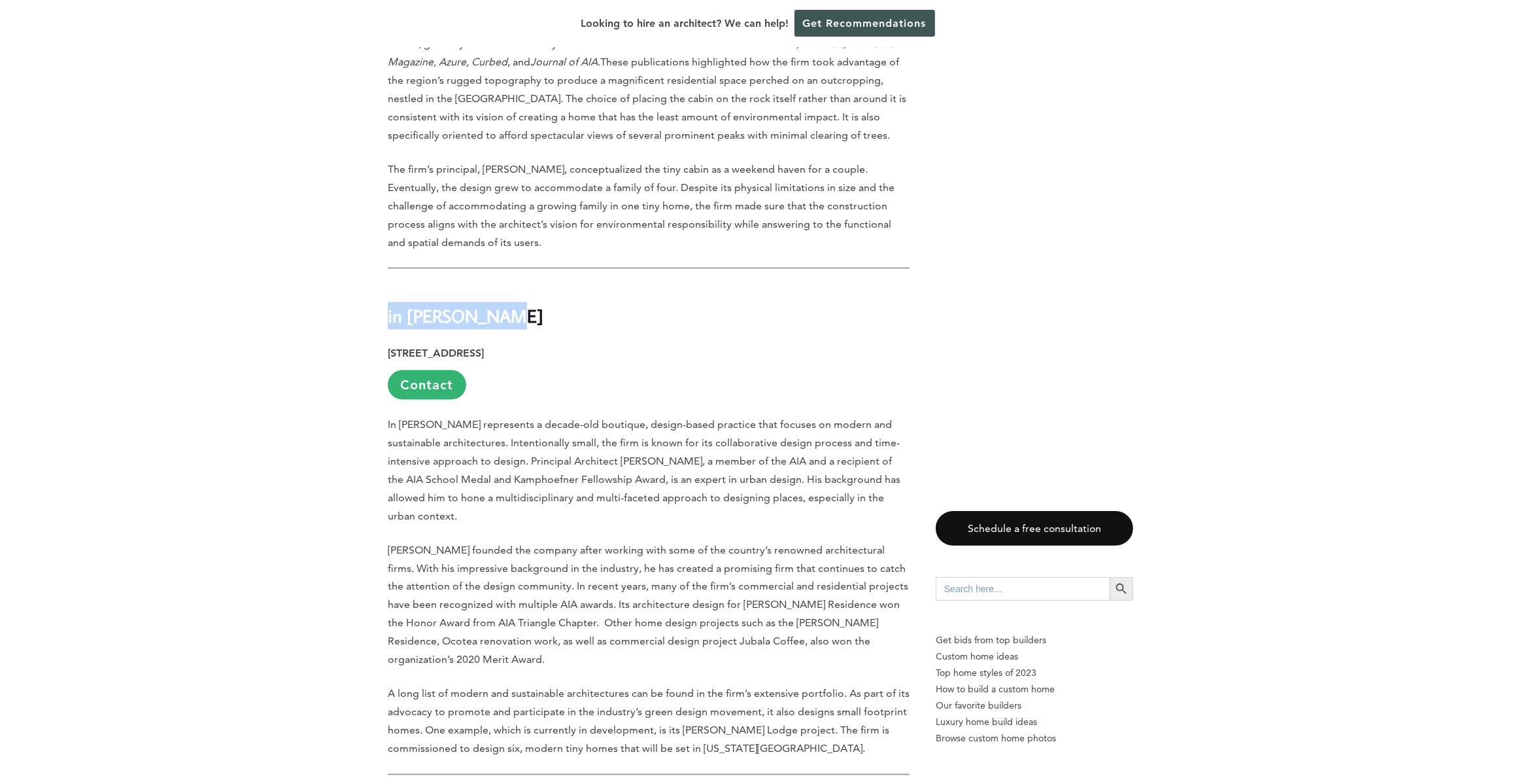
drag, startPoint x: 489, startPoint y: 218, endPoint x: 390, endPoint y: 219, distance: 99.4
click at [390, 284] on h2 "in [PERSON_NAME]" at bounding box center [649, 306] width 522 height 45
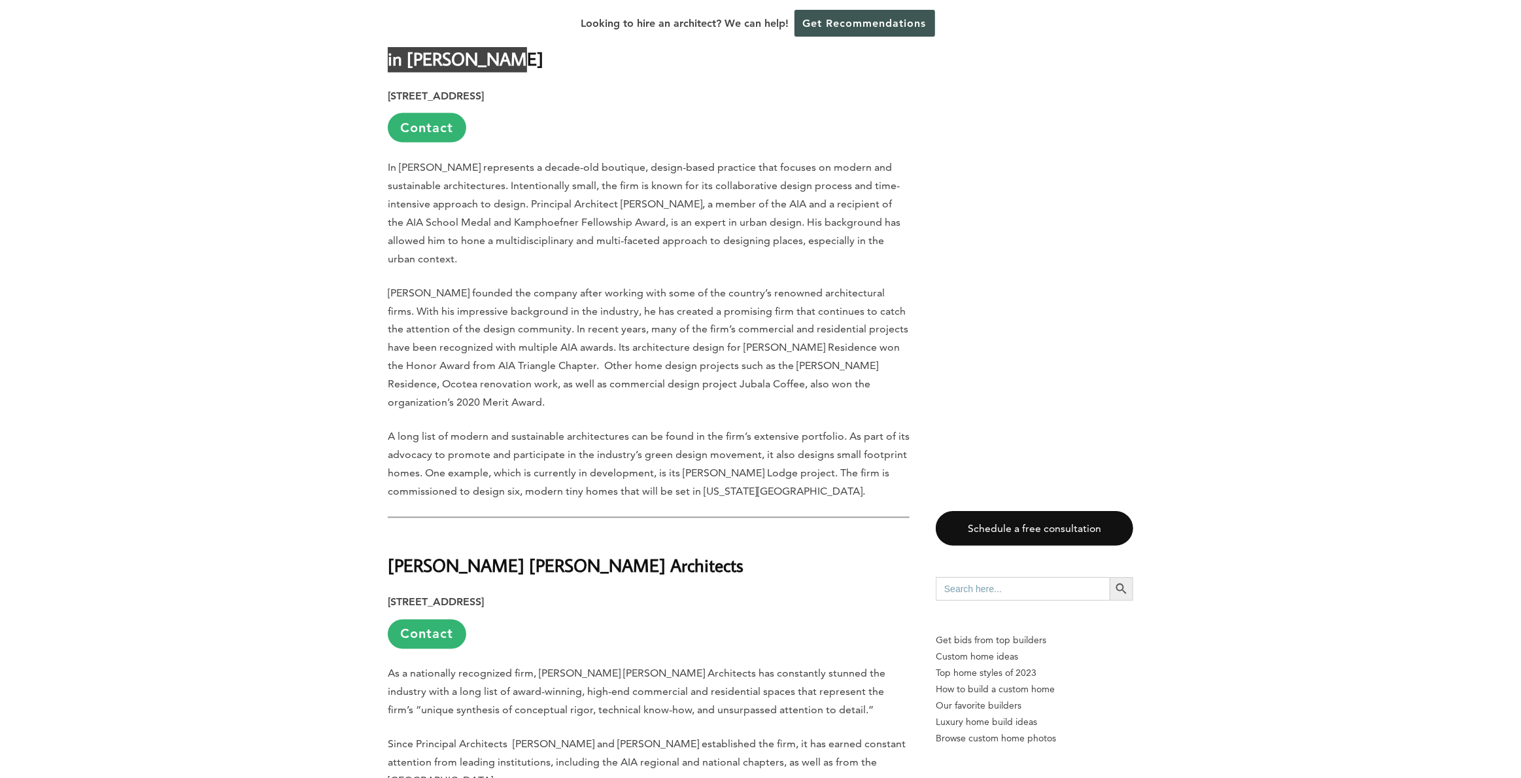
scroll to position [10137, 0]
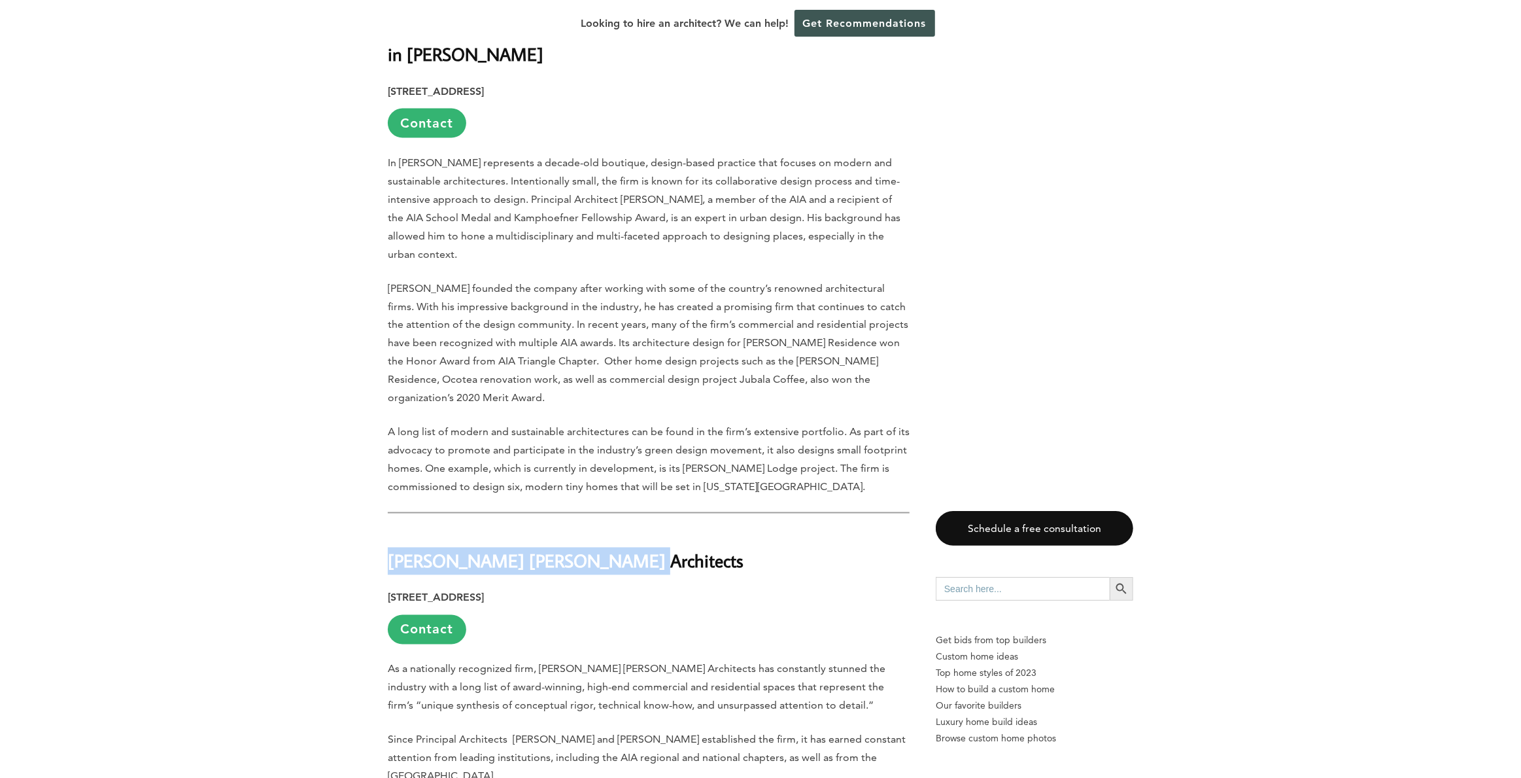
drag, startPoint x: 609, startPoint y: 464, endPoint x: 383, endPoint y: 460, distance: 226.3
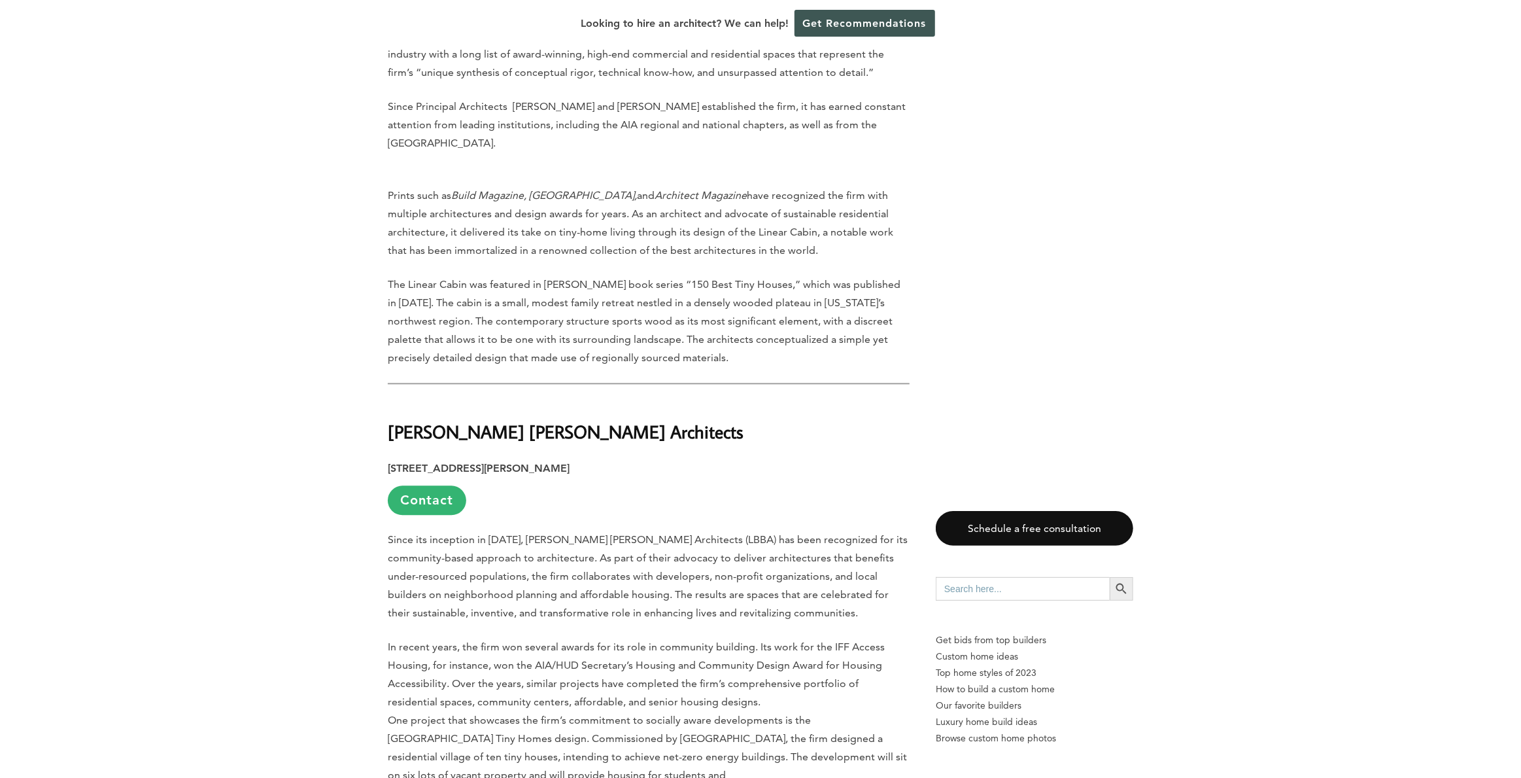
scroll to position [10791, 0]
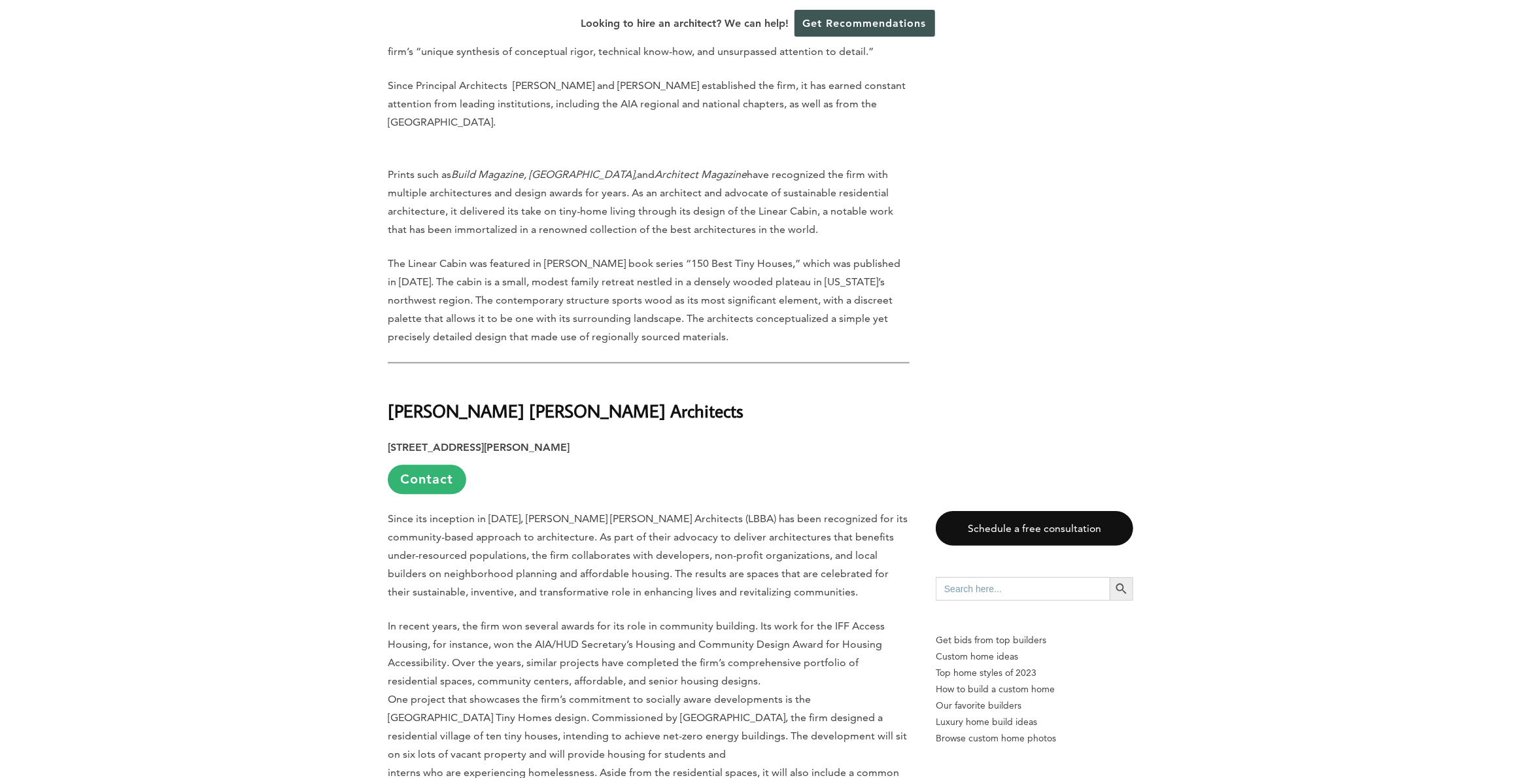
click at [547, 379] on h2 "[PERSON_NAME] [PERSON_NAME] Architects" at bounding box center [649, 401] width 522 height 45
click at [600, 399] on strong "[PERSON_NAME] [PERSON_NAME] Architects" at bounding box center [566, 410] width 356 height 23
drag, startPoint x: 613, startPoint y: 314, endPoint x: 382, endPoint y: 311, distance: 231.5
click at [382, 311] on div "Last updated on [DATE] 03:56 pm The tiny-house movement in [GEOGRAPHIC_DATA] is…" at bounding box center [760, 288] width 787 height 20802
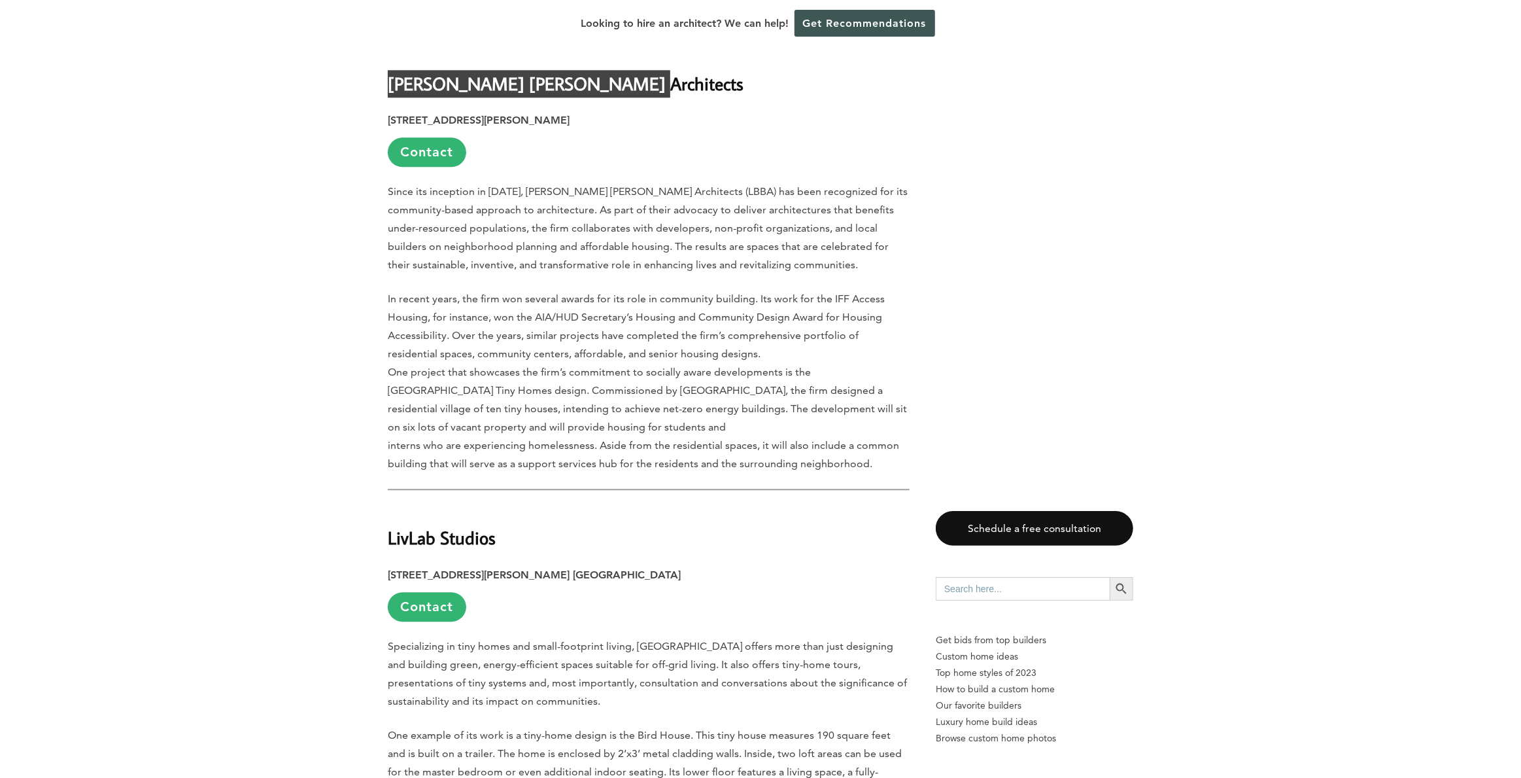
scroll to position [11183, 0]
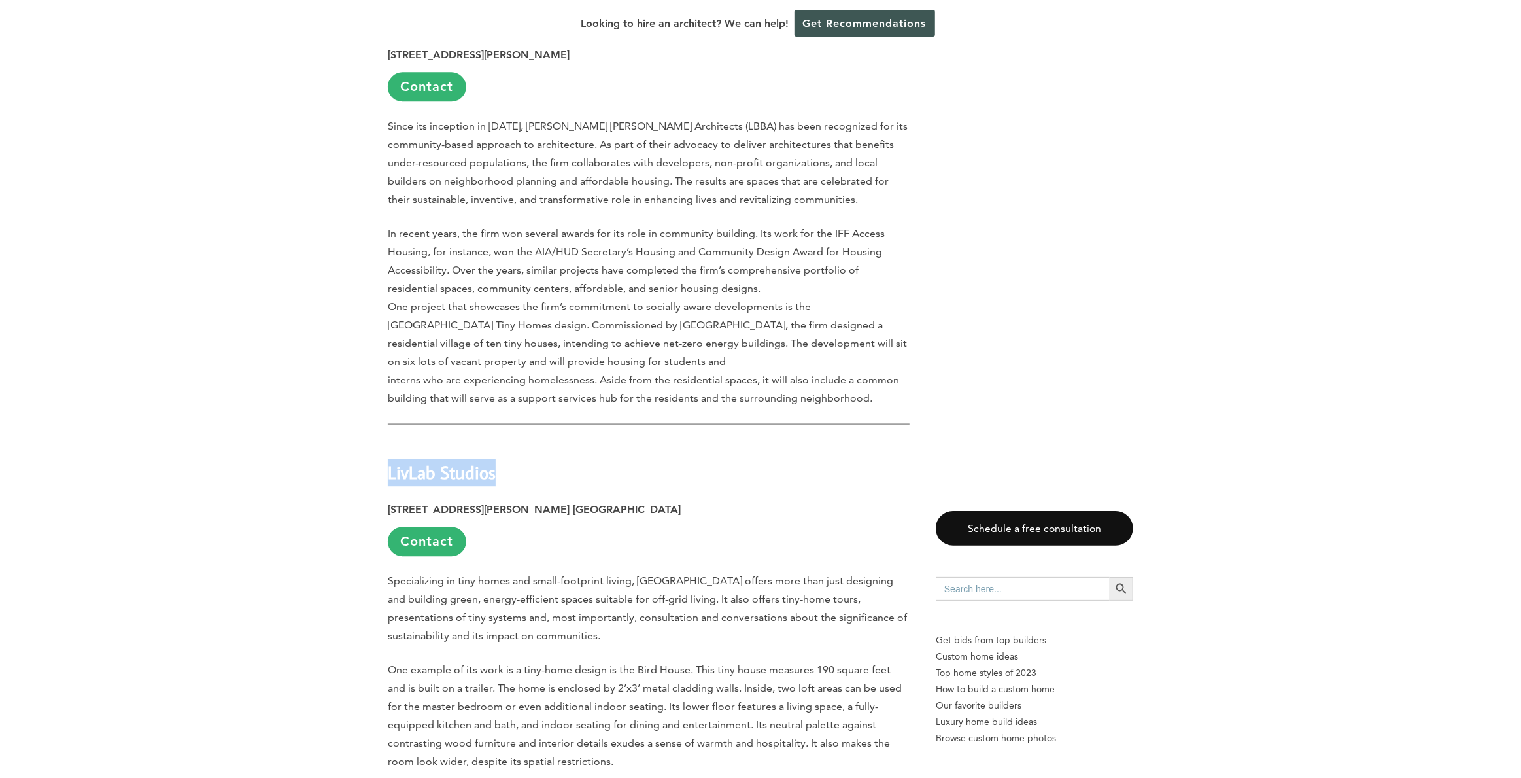
drag, startPoint x: 491, startPoint y: 376, endPoint x: 376, endPoint y: 377, distance: 115.1
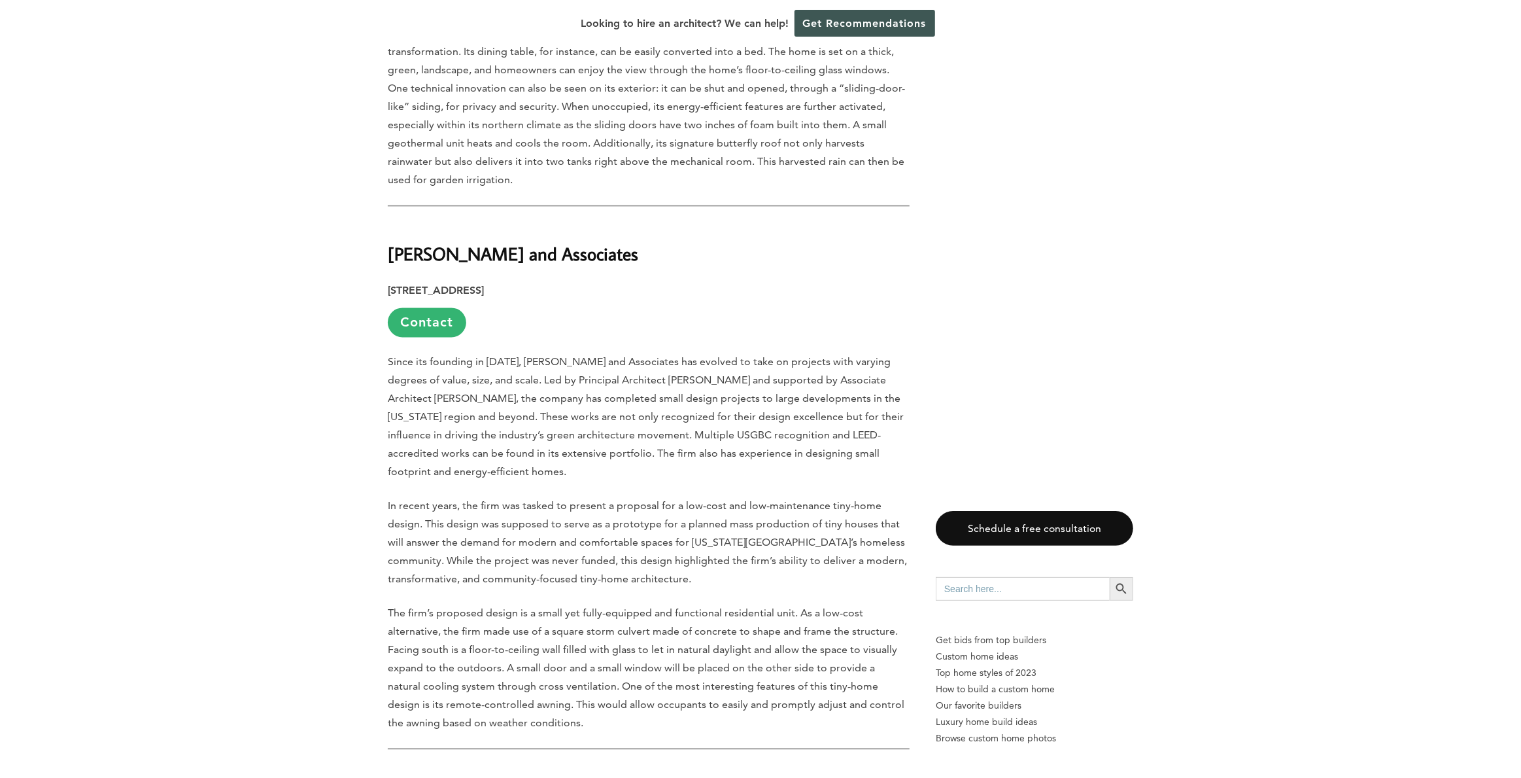
scroll to position [15041, 0]
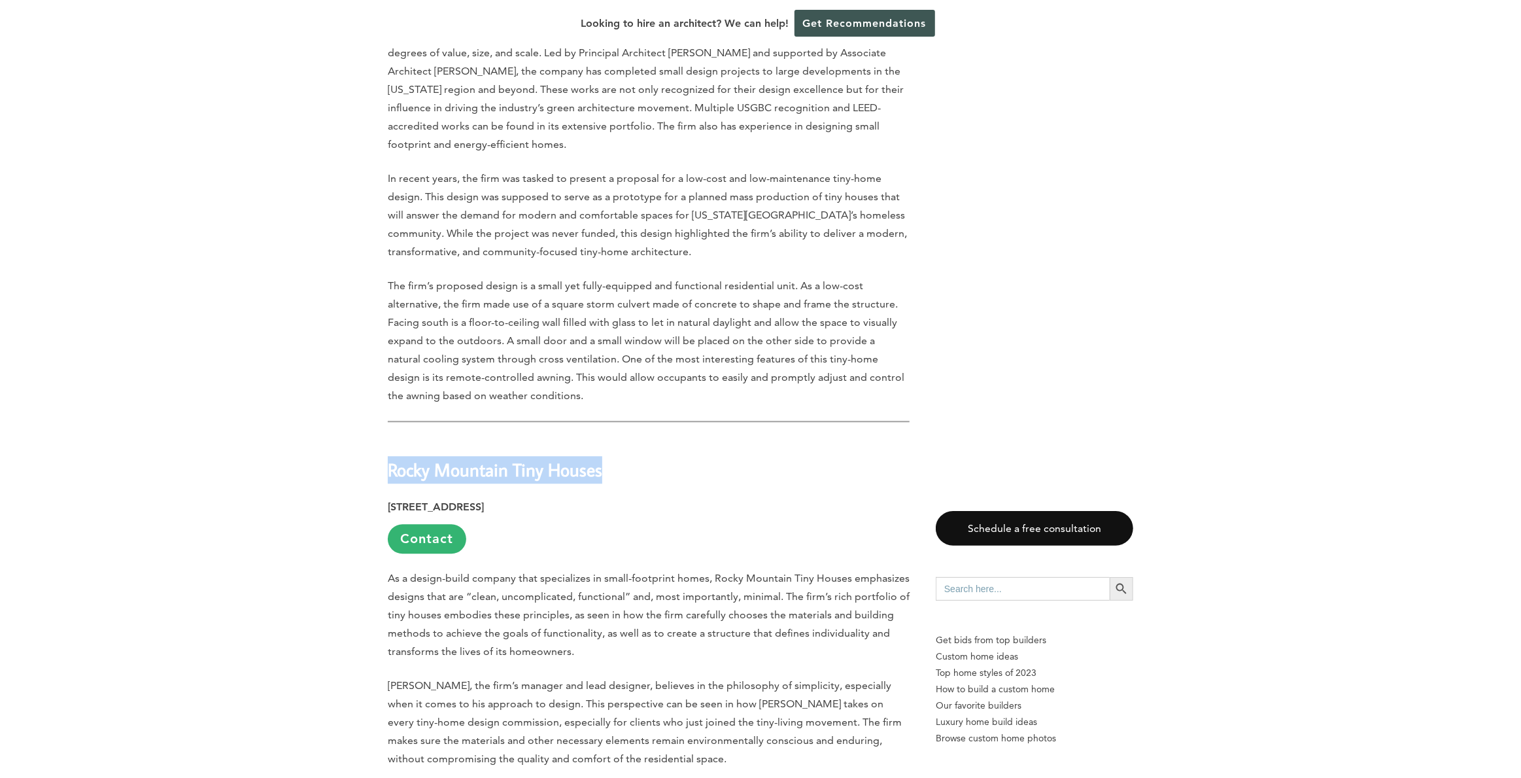
drag, startPoint x: 613, startPoint y: 299, endPoint x: 384, endPoint y: 301, distance: 228.9
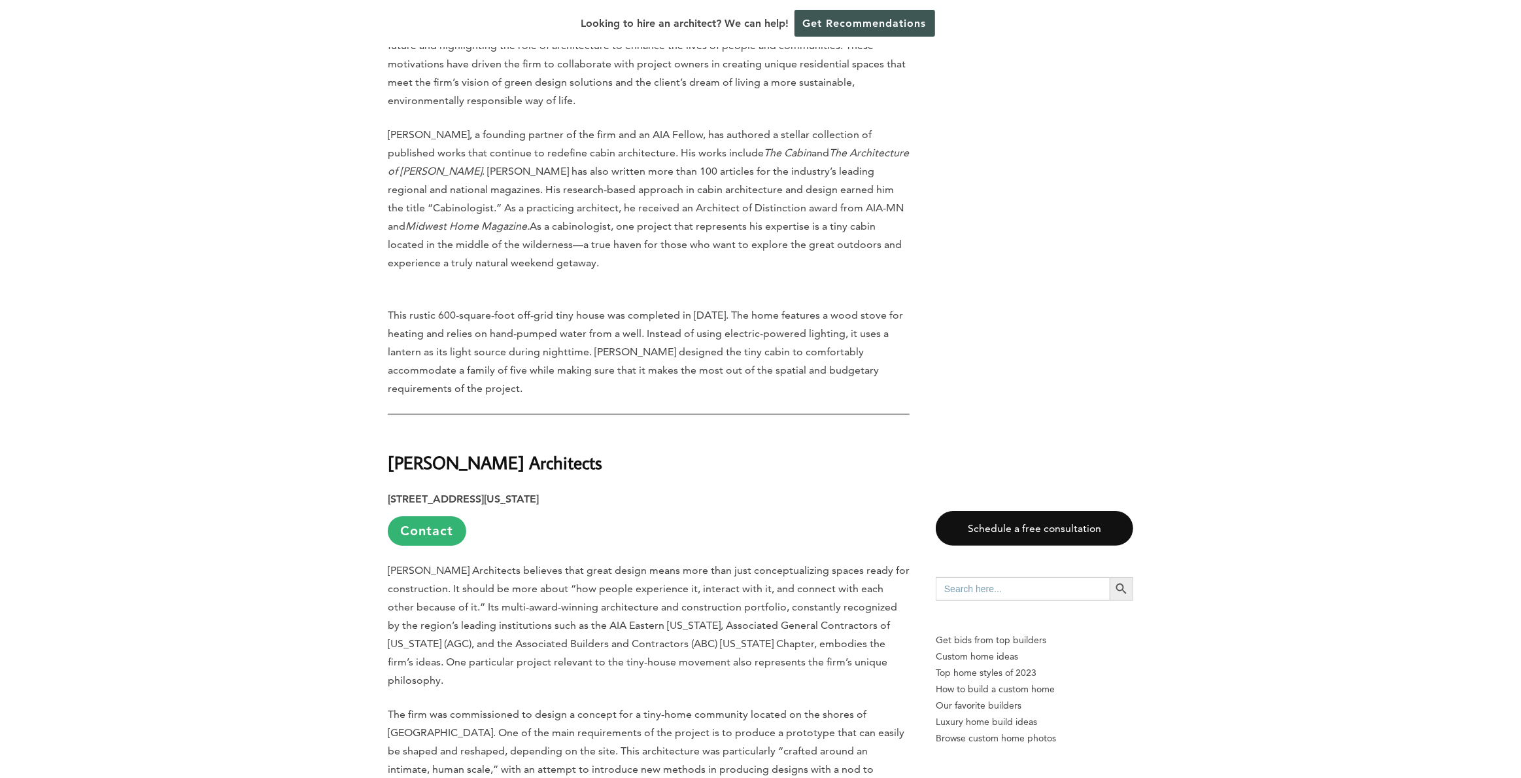
scroll to position [16088, 0]
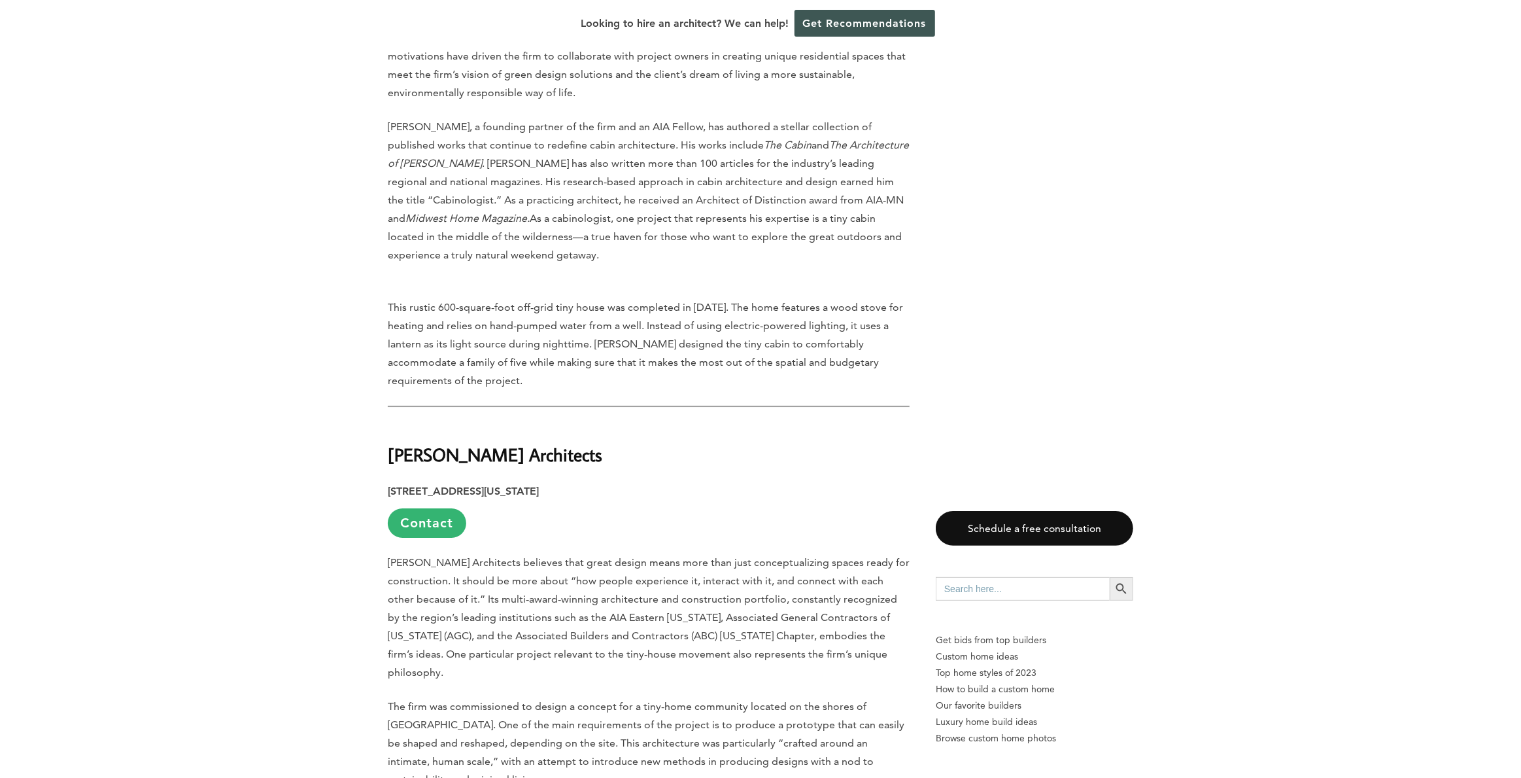
drag, startPoint x: 581, startPoint y: 273, endPoint x: 368, endPoint y: 281, distance: 214.0
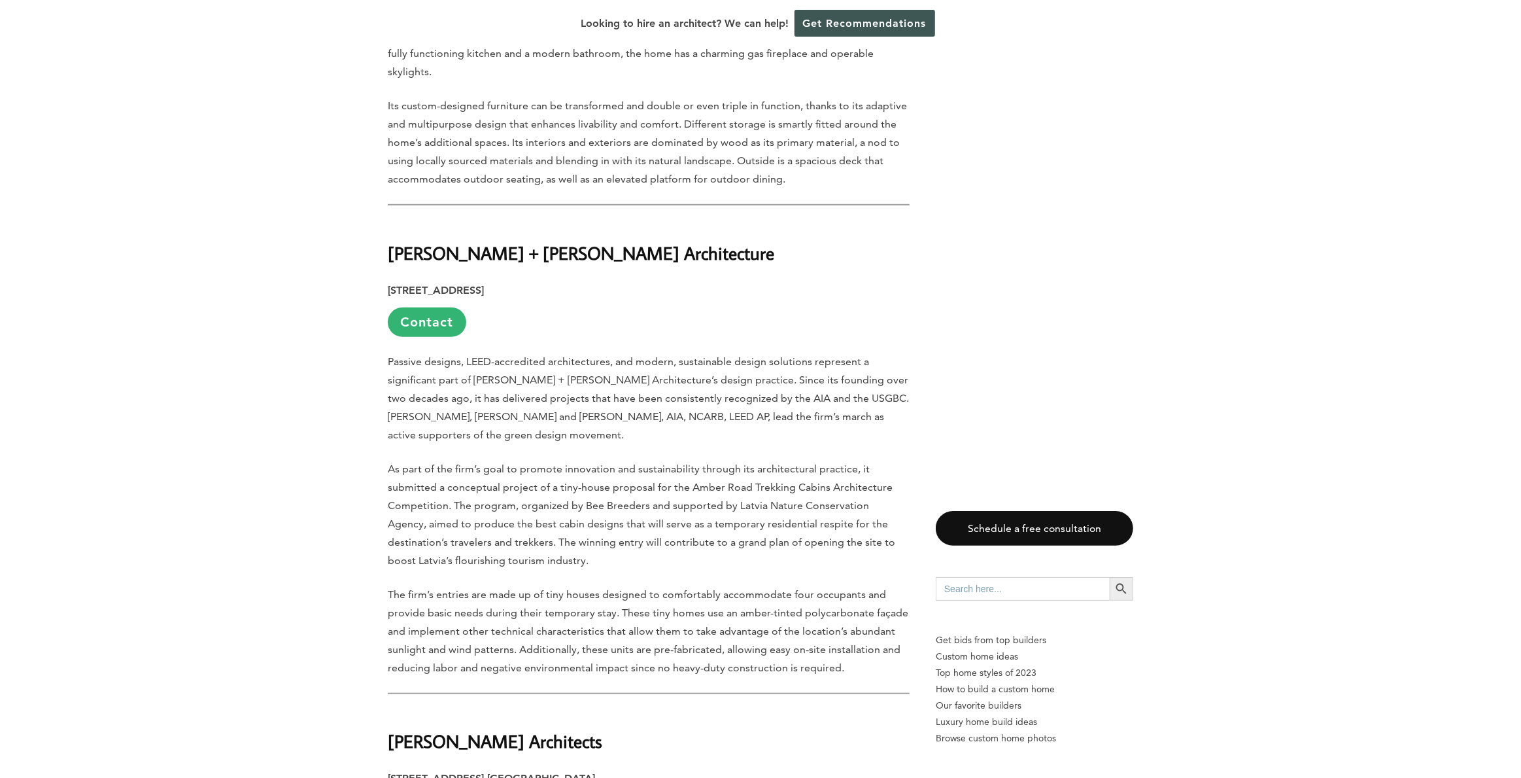
scroll to position [17461, 0]
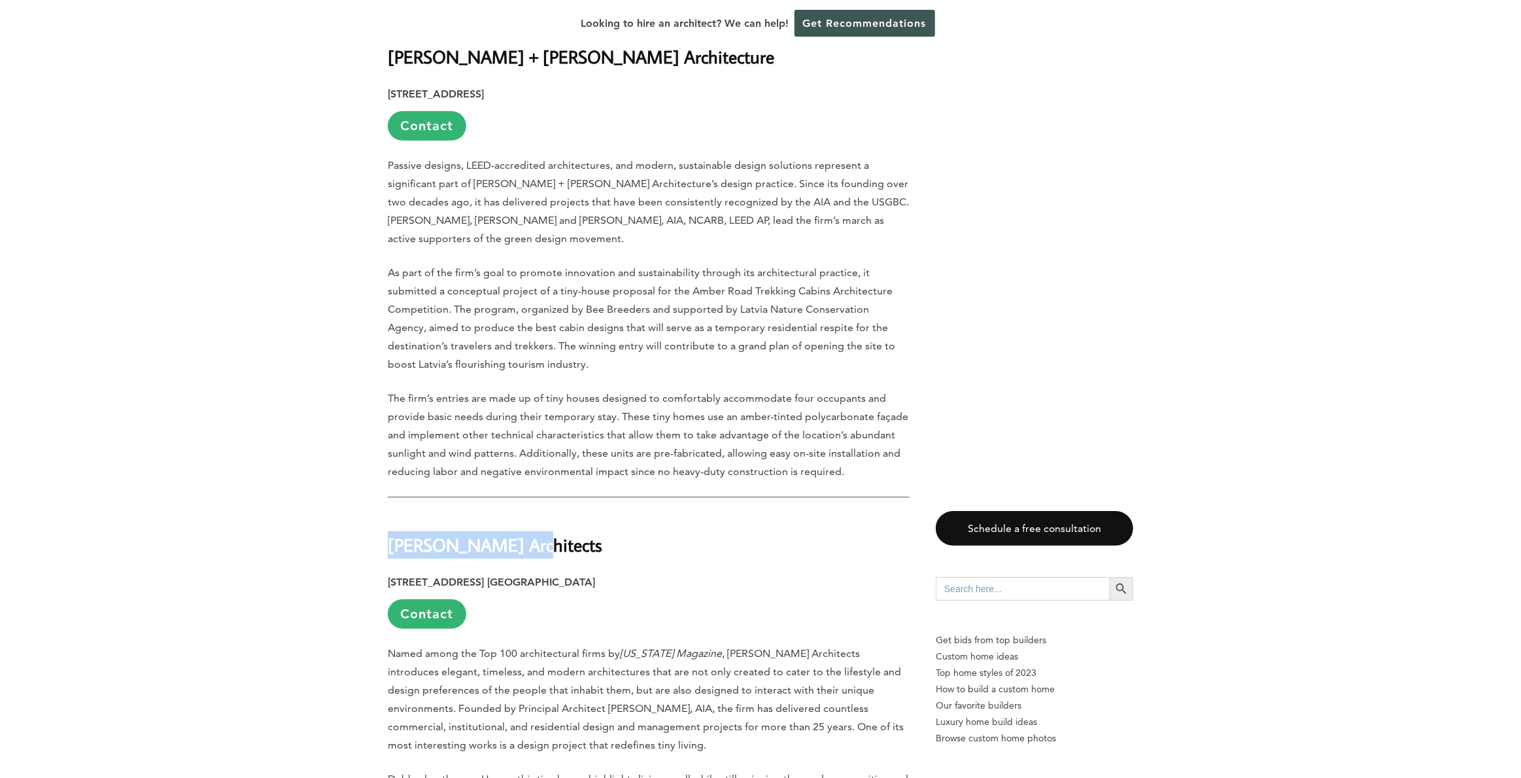
drag, startPoint x: 523, startPoint y: 312, endPoint x: 386, endPoint y: 315, distance: 136.7
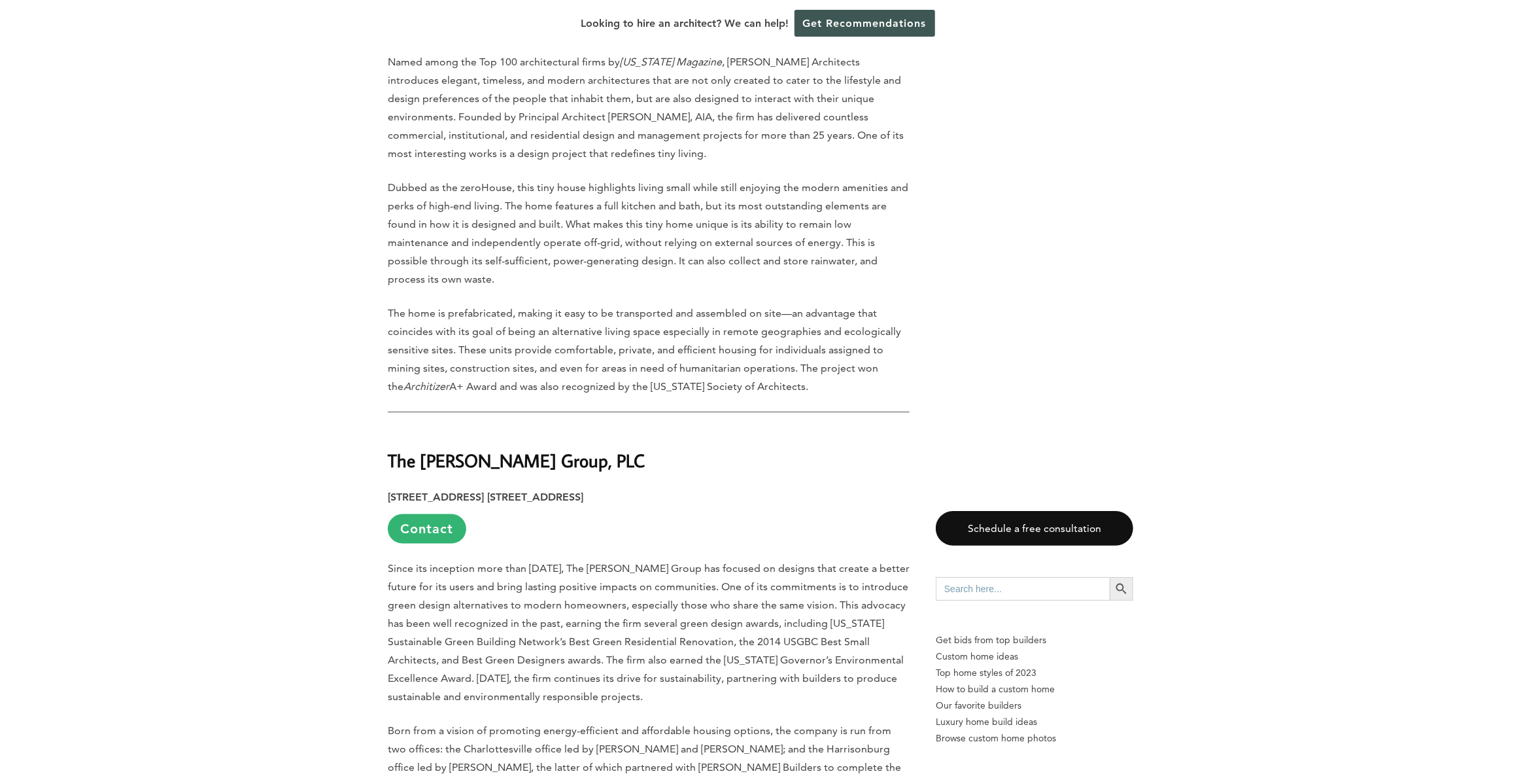
scroll to position [18050, 0]
drag, startPoint x: 564, startPoint y: 230, endPoint x: 354, endPoint y: 236, distance: 209.4
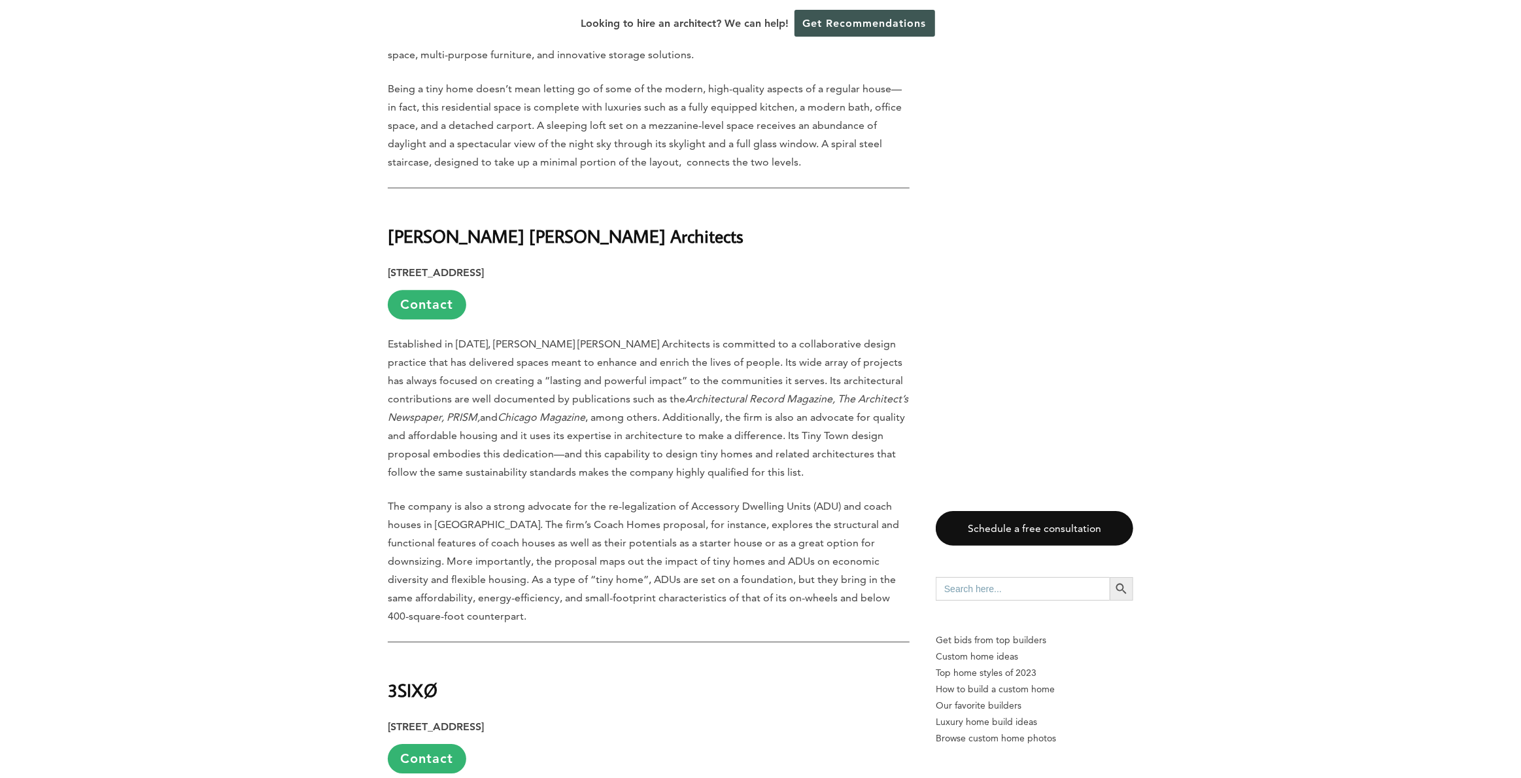
scroll to position [19750, 0]
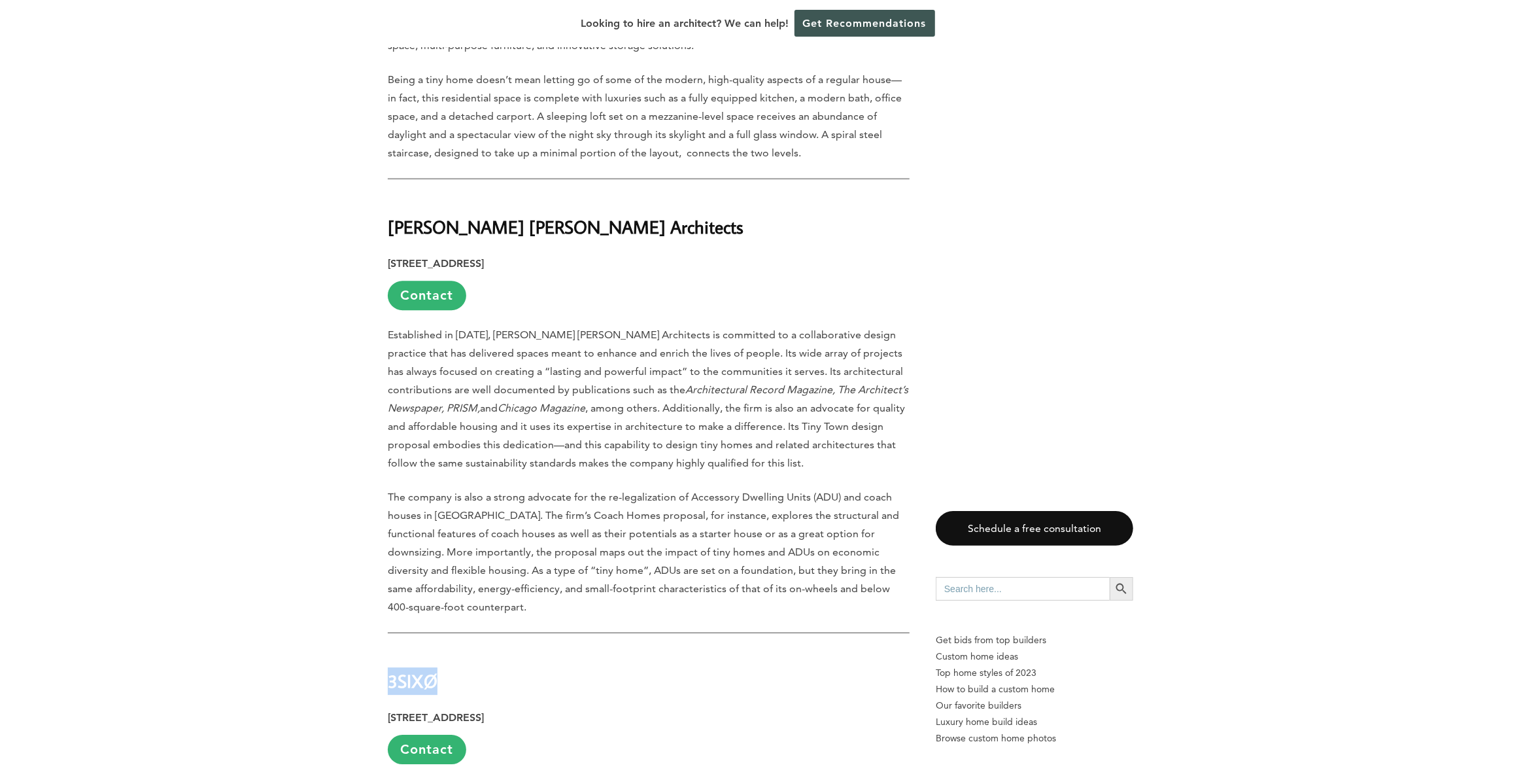
drag, startPoint x: 447, startPoint y: 421, endPoint x: 390, endPoint y: 440, distance: 59.6
click at [390, 649] on h2 "3SIXØ" at bounding box center [649, 671] width 522 height 45
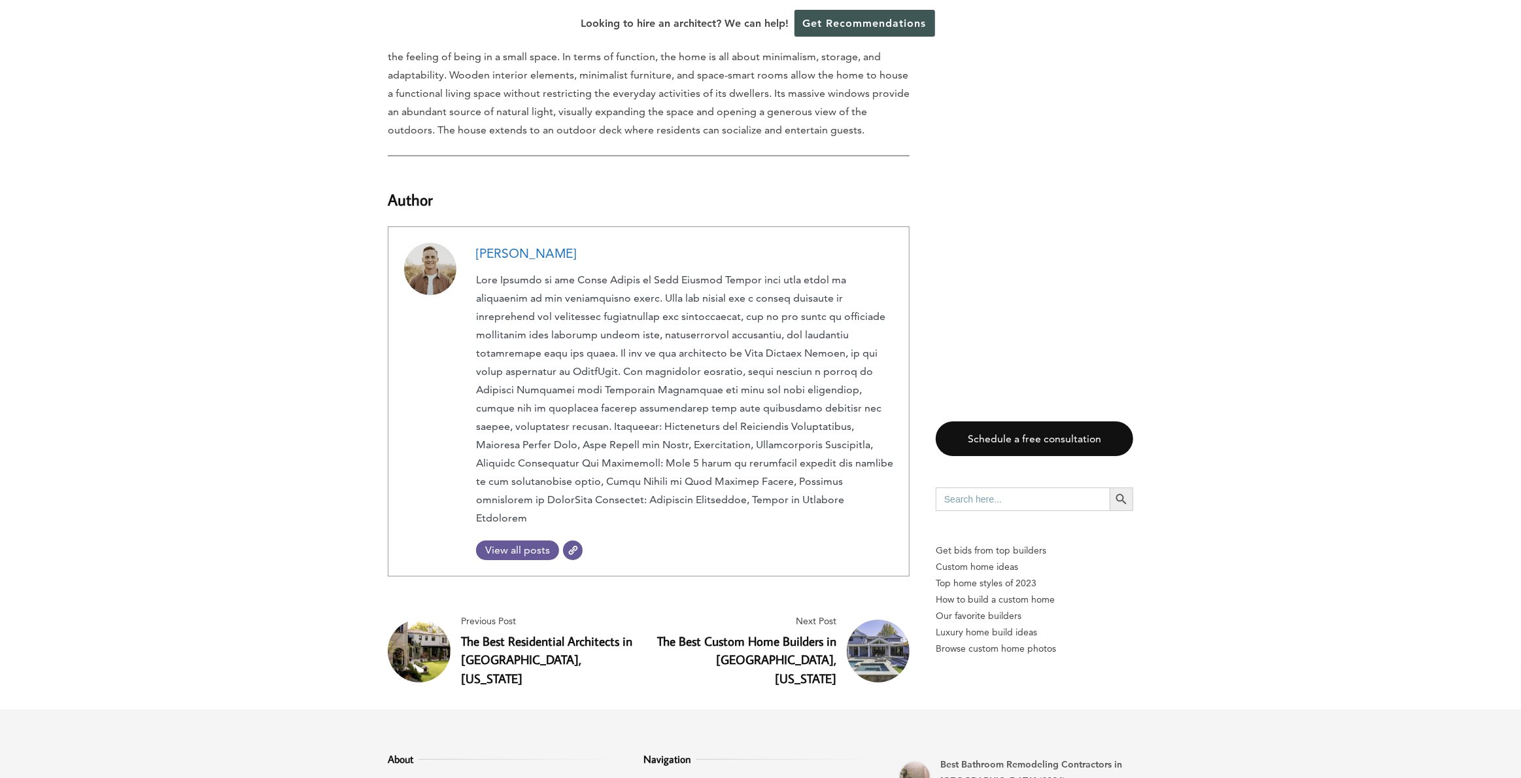
scroll to position [20838, 0]
